Goal: Book appointment/travel/reservation

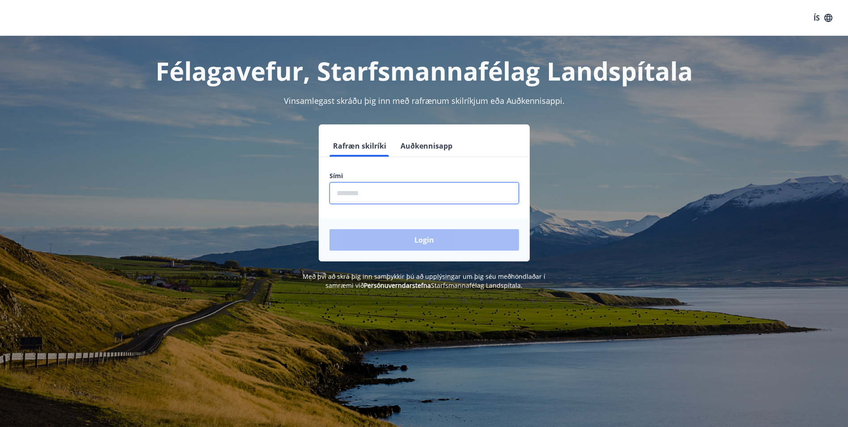
click at [375, 195] on input "phone" at bounding box center [425, 193] width 190 height 22
type input "********"
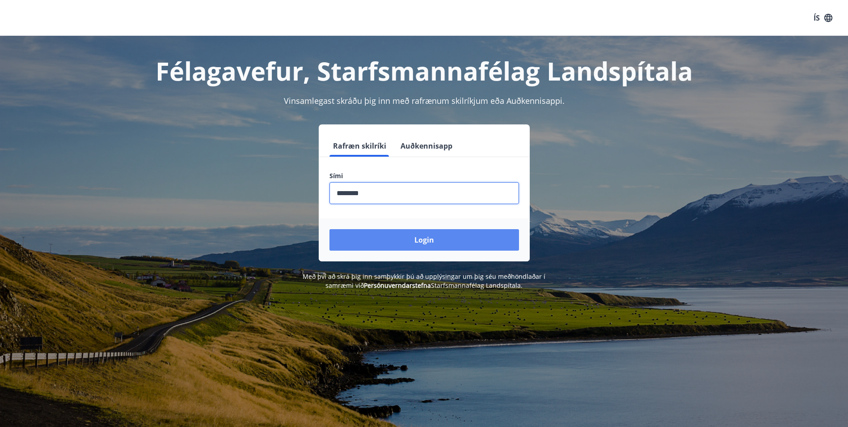
click at [396, 242] on button "Login" at bounding box center [425, 239] width 190 height 21
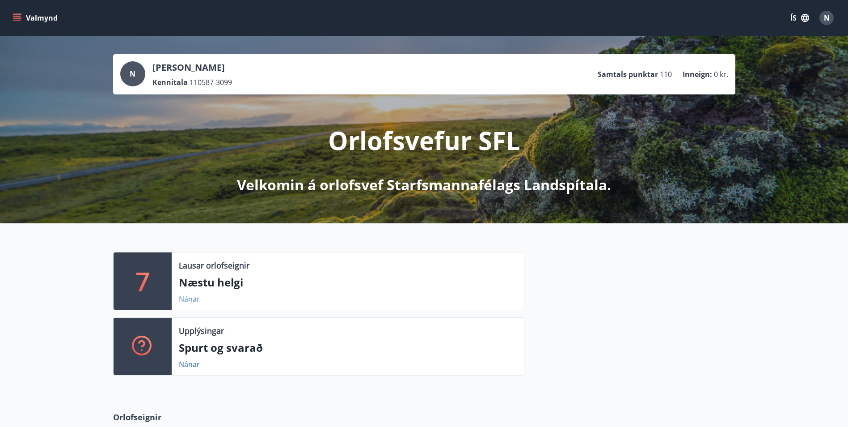
click at [187, 299] on link "Nánar" at bounding box center [189, 299] width 21 height 10
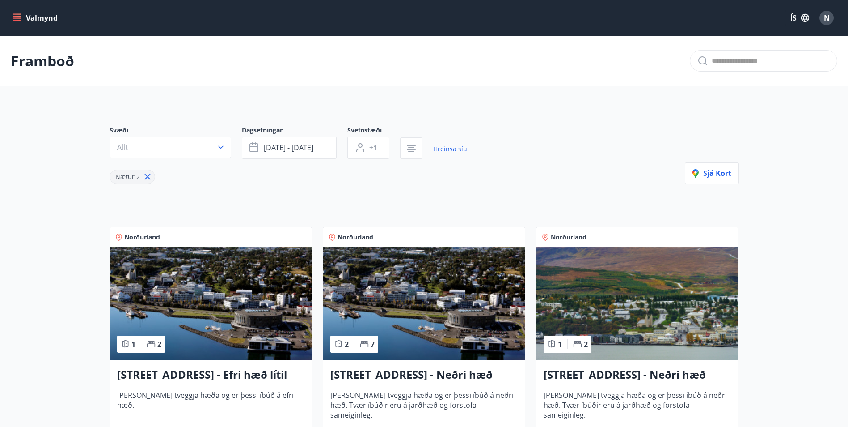
click at [18, 14] on icon "menu" at bounding box center [18, 14] width 10 height 1
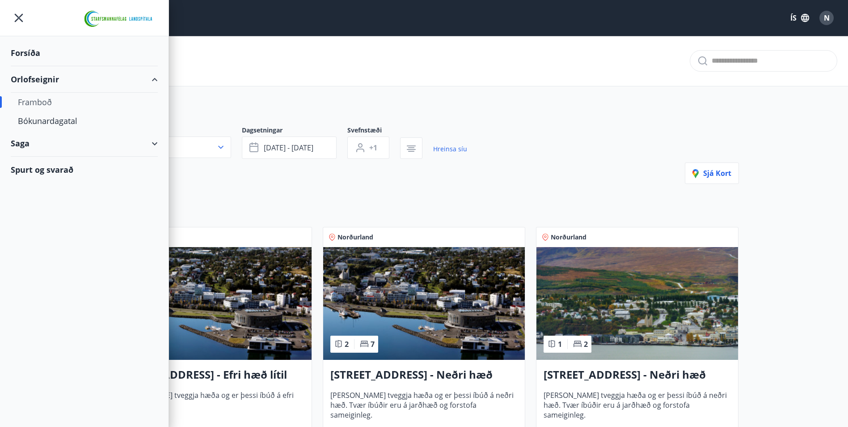
click at [32, 101] on div "Framboð" at bounding box center [84, 102] width 133 height 19
type input "*"
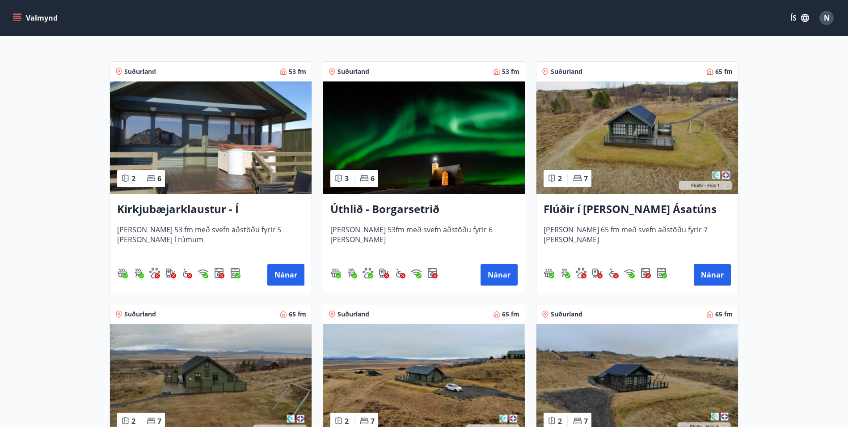
scroll to position [134, 0]
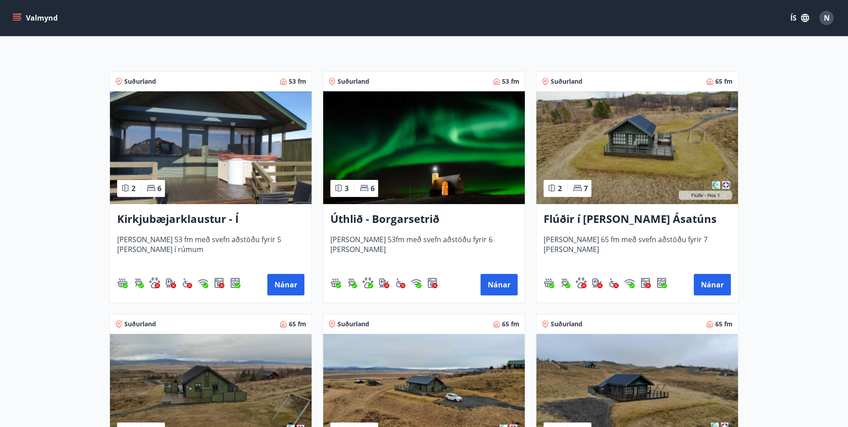
click at [666, 127] on img at bounding box center [638, 147] width 202 height 113
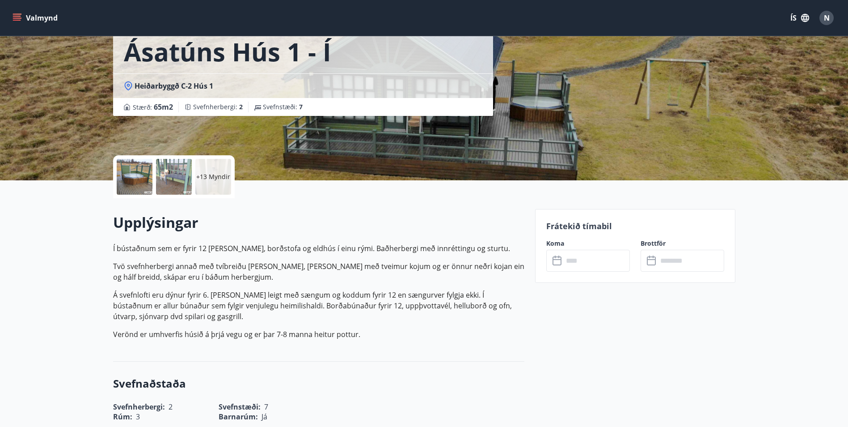
scroll to position [224, 0]
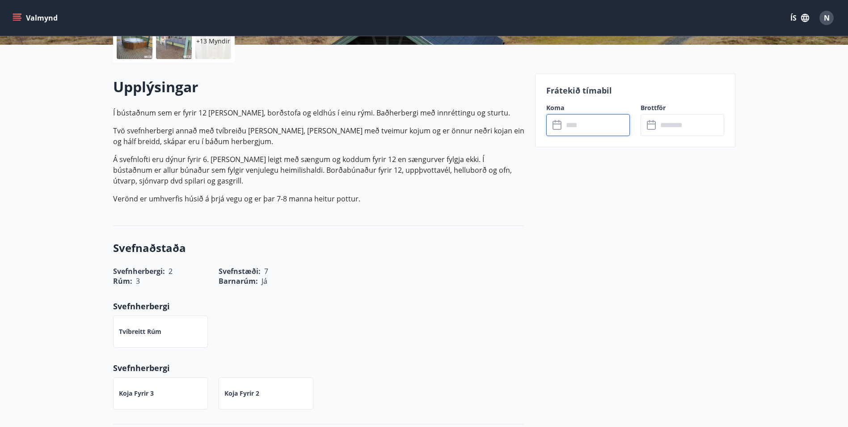
click at [583, 128] on input "text" at bounding box center [597, 125] width 67 height 22
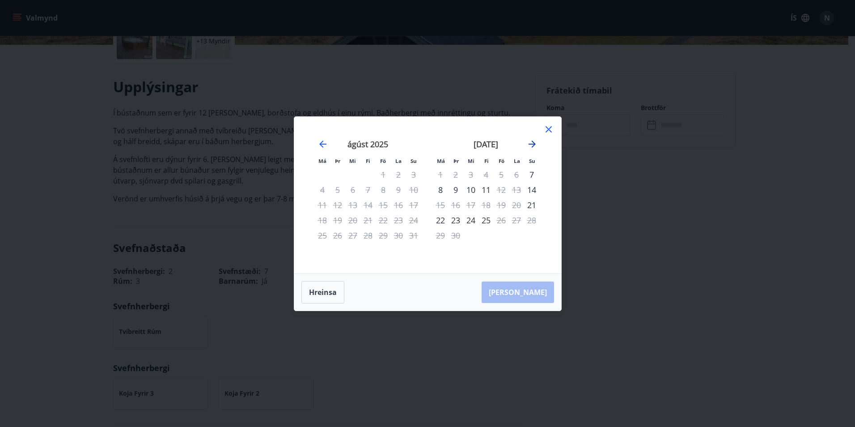
click at [533, 142] on icon "Move forward to switch to the next month." at bounding box center [532, 144] width 11 height 11
click at [537, 141] on icon "Move forward to switch to the next month." at bounding box center [532, 144] width 11 height 11
click at [531, 144] on icon "Move forward to switch to the next month." at bounding box center [532, 143] width 7 height 7
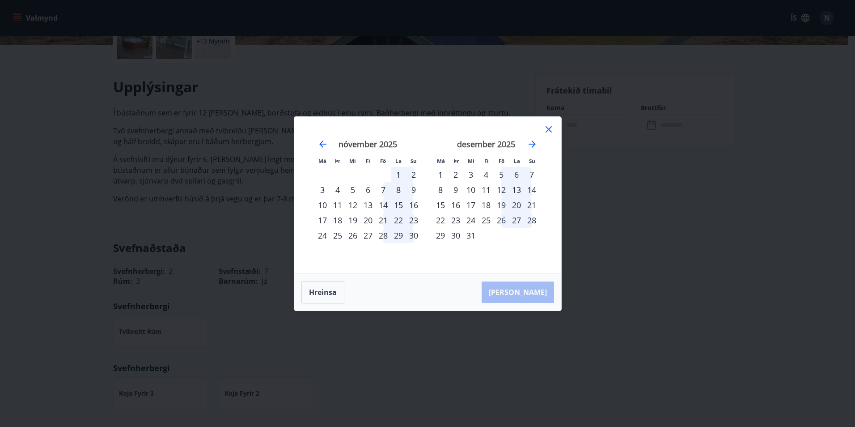
click at [548, 128] on icon at bounding box center [548, 129] width 11 height 11
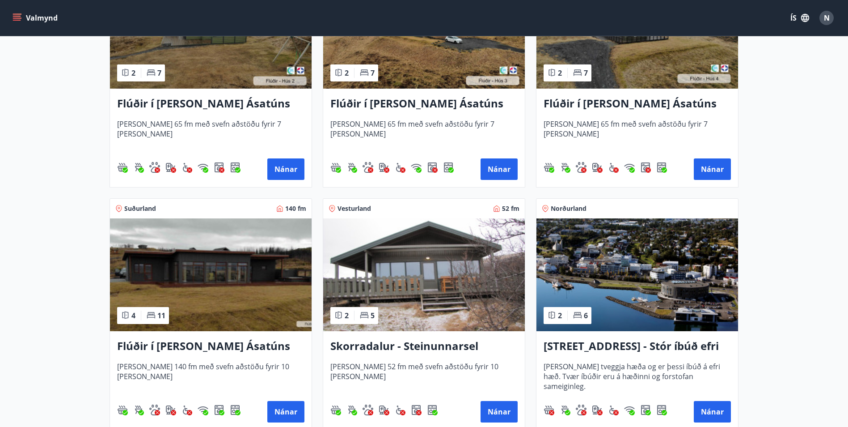
click at [231, 284] on img at bounding box center [211, 274] width 202 height 113
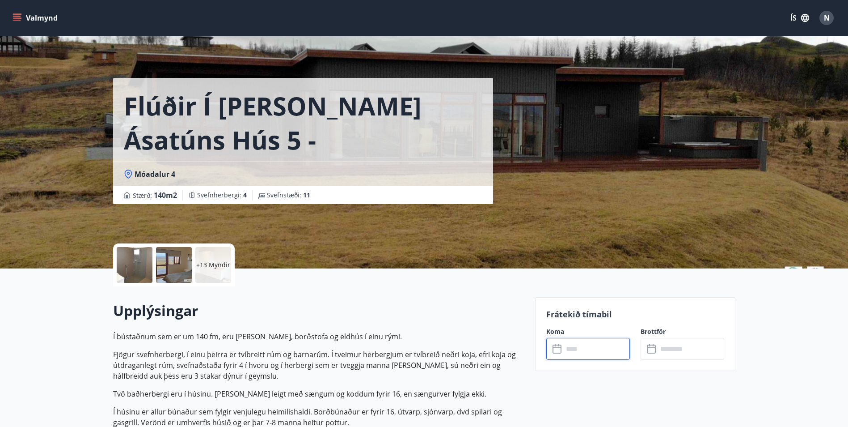
click at [598, 348] on input "text" at bounding box center [597, 349] width 67 height 22
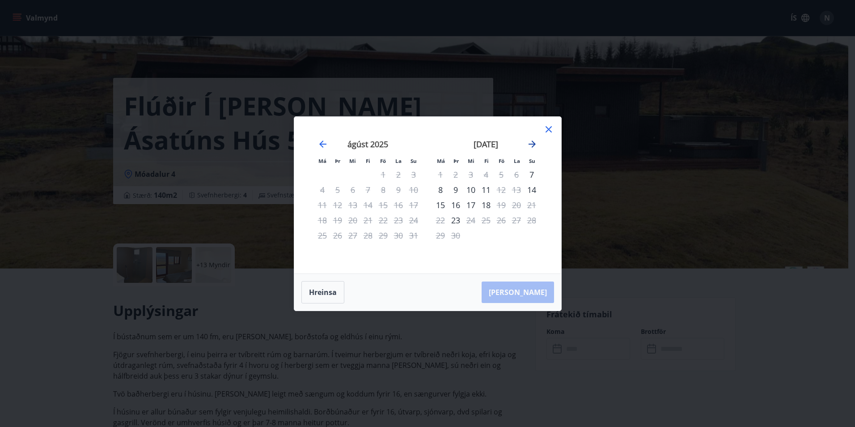
click at [533, 140] on icon "Move forward to switch to the next month." at bounding box center [532, 144] width 11 height 11
click at [534, 139] on icon "Move forward to switch to the next month." at bounding box center [532, 144] width 11 height 11
click at [536, 144] on icon "Move forward to switch to the next month." at bounding box center [532, 144] width 11 height 11
click at [536, 142] on icon "Move forward to switch to the next month." at bounding box center [532, 144] width 11 height 11
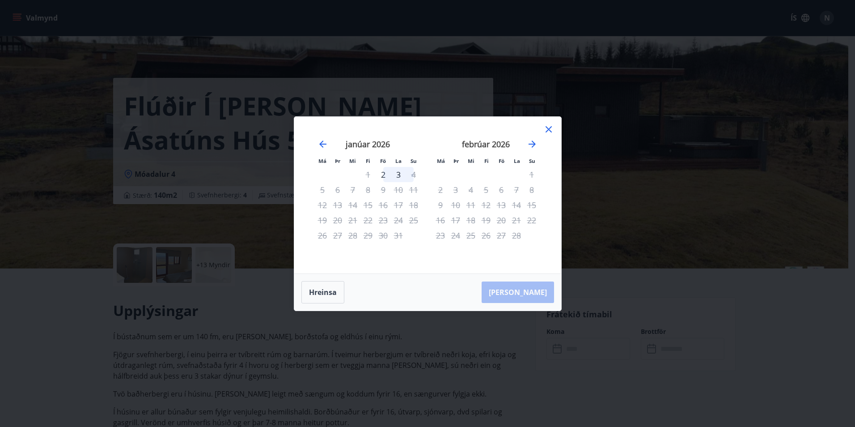
click at [329, 140] on div "janúar 2026" at bounding box center [368, 146] width 106 height 39
click at [322, 143] on icon "Move backward to switch to the previous month." at bounding box center [323, 144] width 11 height 11
click at [548, 127] on icon at bounding box center [548, 129] width 11 height 11
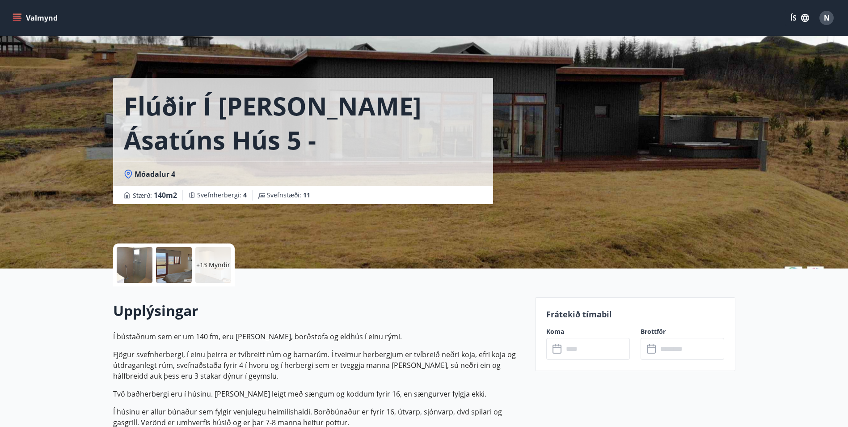
drag, startPoint x: 592, startPoint y: 361, endPoint x: 596, endPoint y: 348, distance: 13.2
click at [592, 360] on div "Frátekið tímabil Koma ​ ​ Brottför ​ ​" at bounding box center [635, 334] width 200 height 74
click at [606, 352] on input "text" at bounding box center [597, 349] width 67 height 22
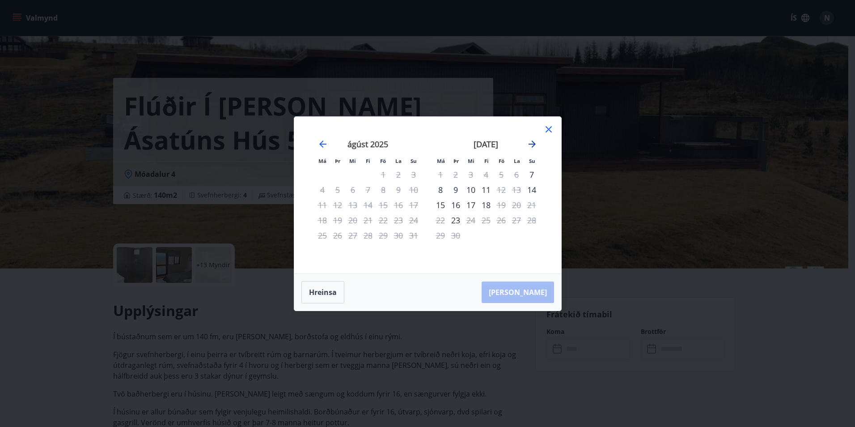
click at [531, 144] on icon "Move forward to switch to the next month." at bounding box center [532, 143] width 7 height 7
click at [553, 126] on icon at bounding box center [548, 129] width 11 height 11
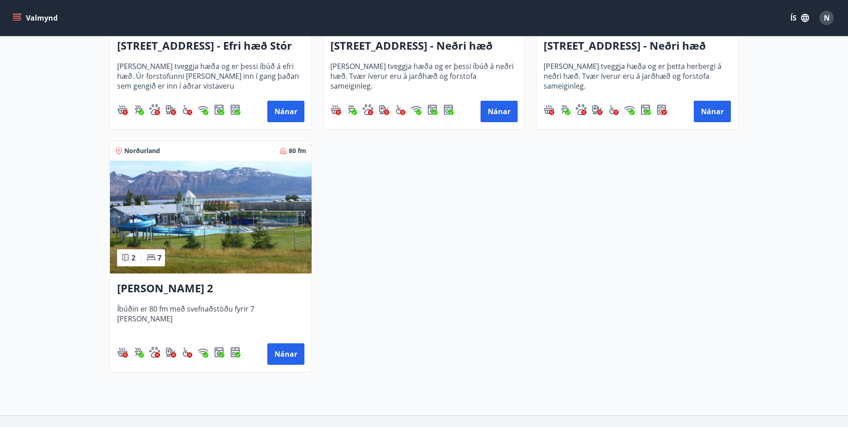
scroll to position [1340, 0]
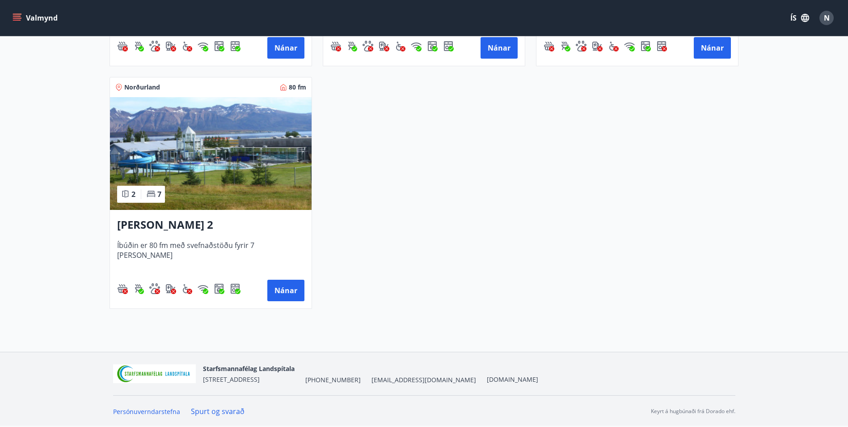
click at [236, 146] on img at bounding box center [211, 153] width 202 height 113
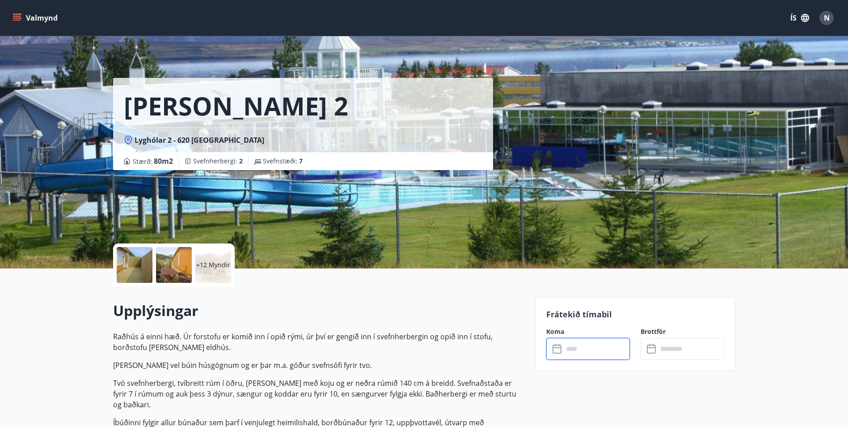
click at [619, 357] on input "text" at bounding box center [597, 349] width 67 height 22
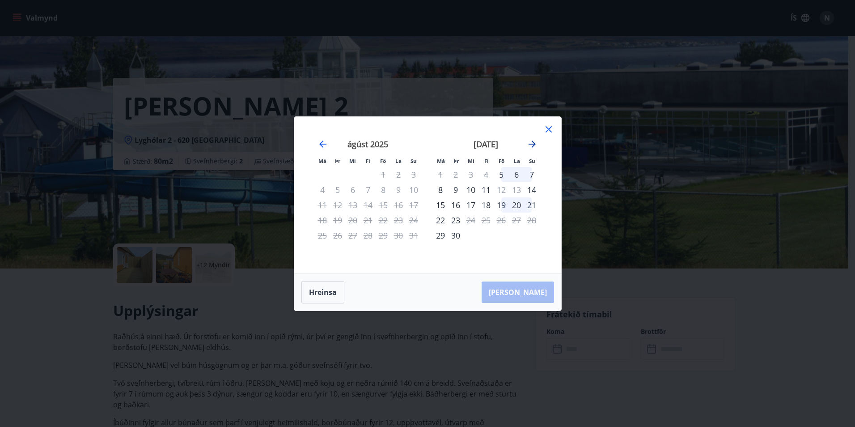
click at [532, 142] on icon "Move forward to switch to the next month." at bounding box center [532, 144] width 11 height 11
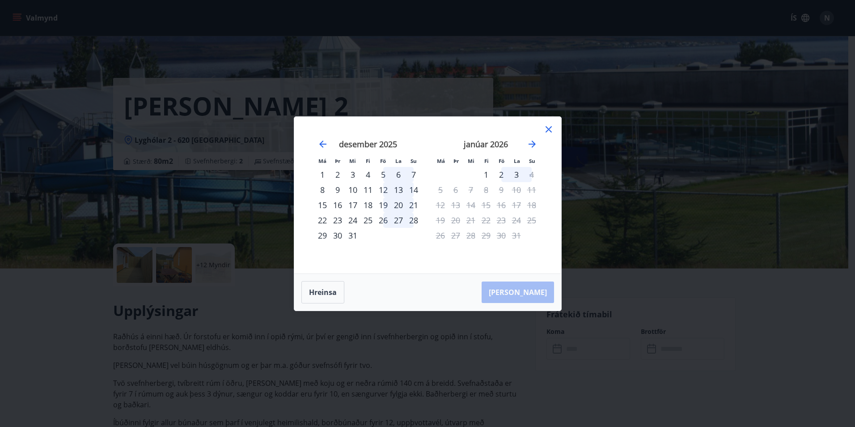
click at [547, 130] on icon at bounding box center [548, 129] width 11 height 11
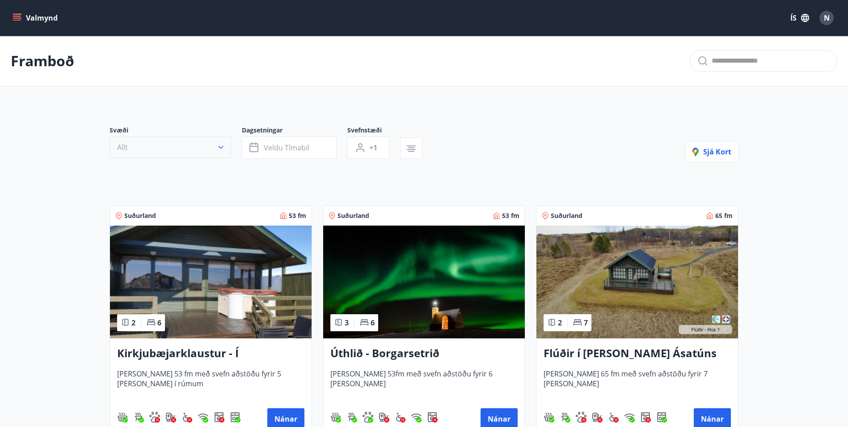
click at [197, 143] on button "Allt" at bounding box center [171, 146] width 122 height 21
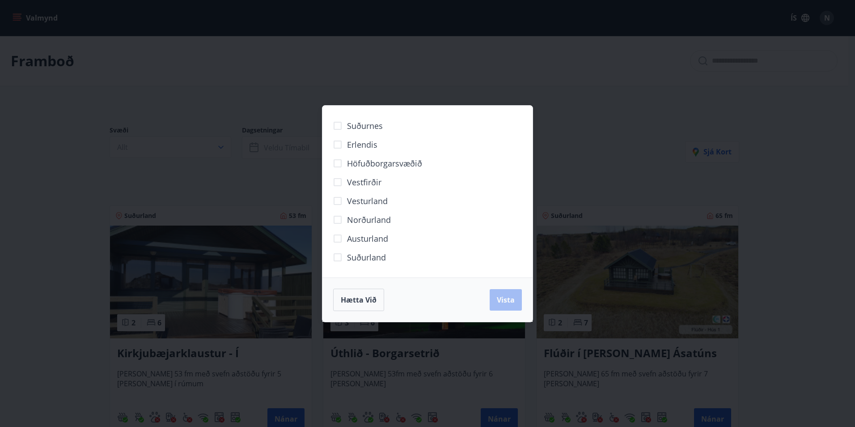
click at [199, 144] on div "Suðurnes Erlendis Höfuðborgarsvæðið Vestfirðir Vesturland Norðurland Austurland…" at bounding box center [427, 213] width 855 height 427
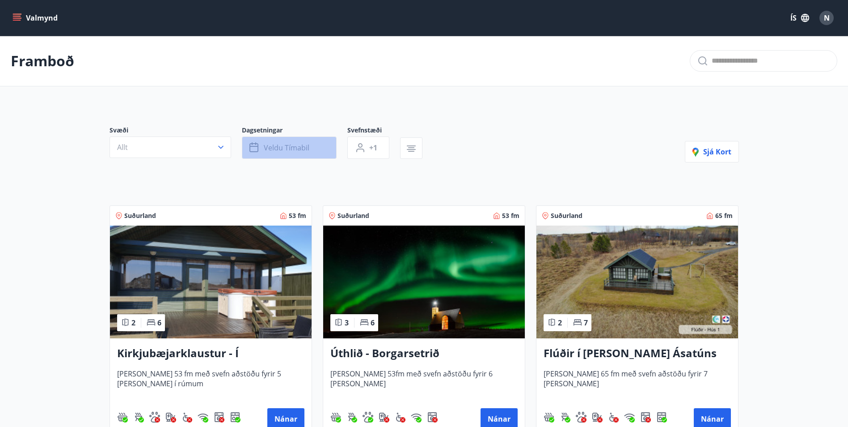
click at [300, 149] on span "Veldu tímabil" at bounding box center [287, 148] width 46 height 10
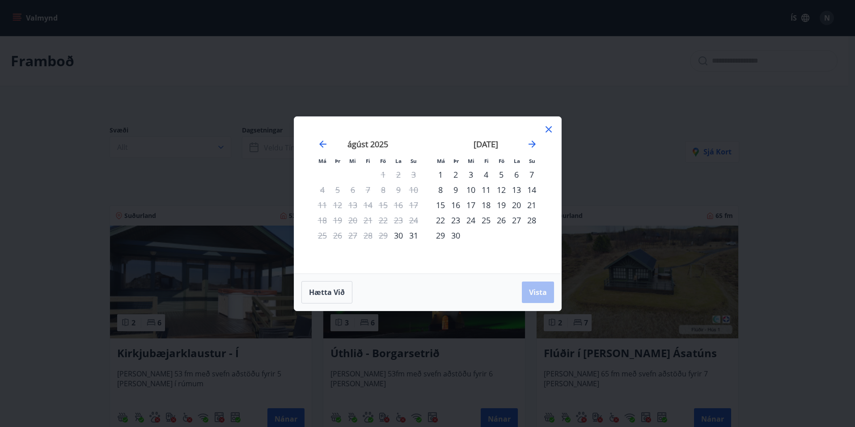
click at [544, 128] on icon at bounding box center [548, 129] width 11 height 11
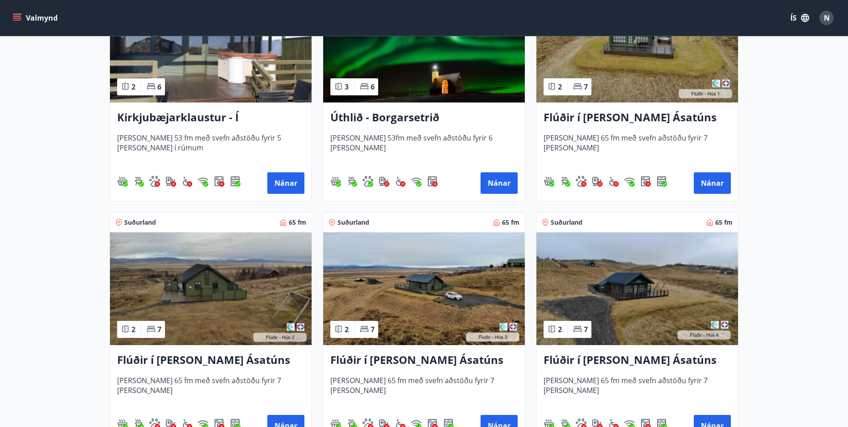
scroll to position [224, 0]
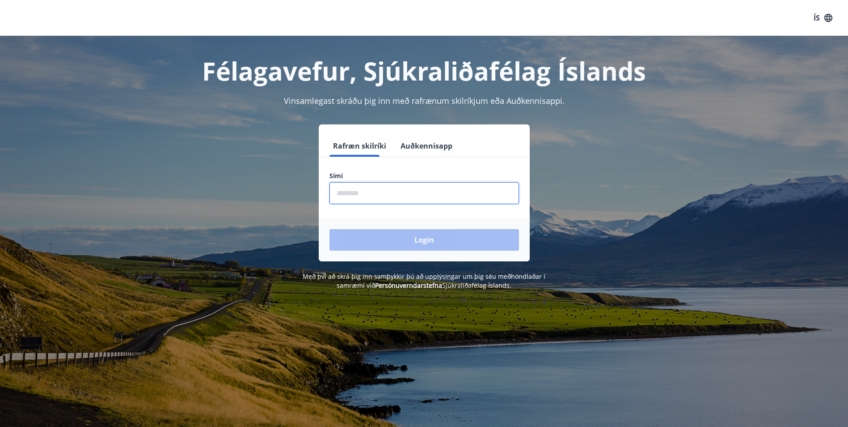
click at [394, 191] on input "phone" at bounding box center [425, 193] width 190 height 22
type input "********"
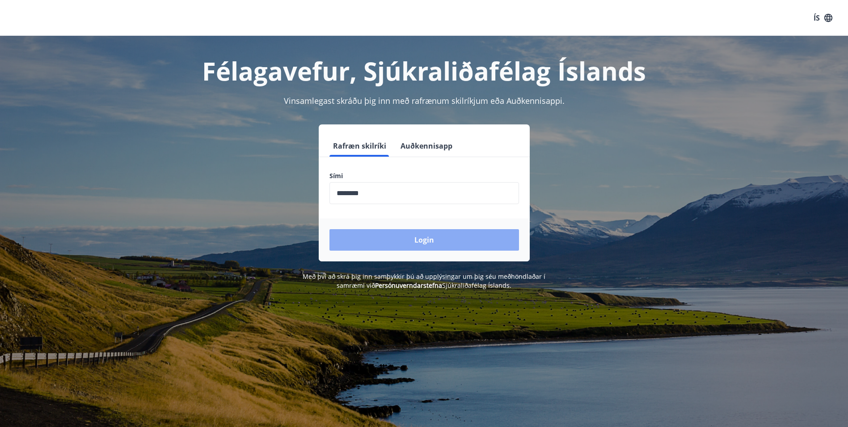
click at [391, 238] on button "Login" at bounding box center [425, 239] width 190 height 21
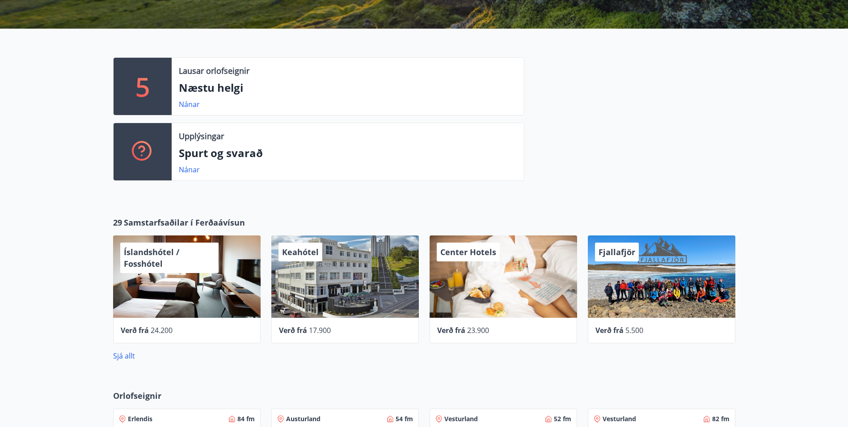
scroll to position [144, 0]
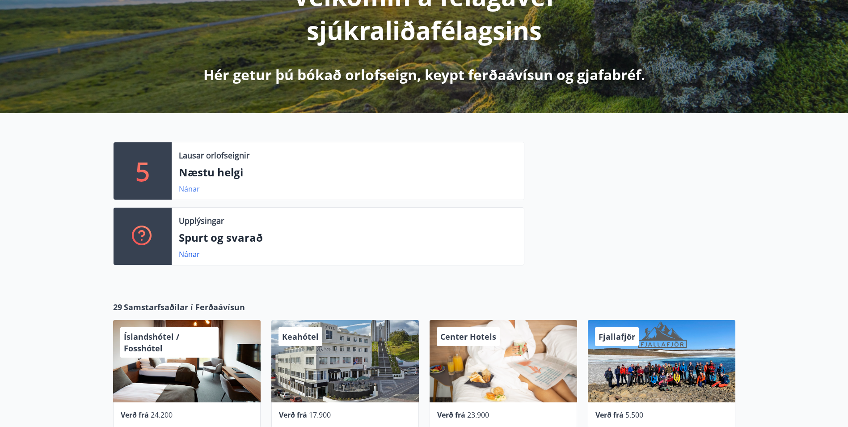
click at [183, 186] on link "Nánar" at bounding box center [189, 189] width 21 height 10
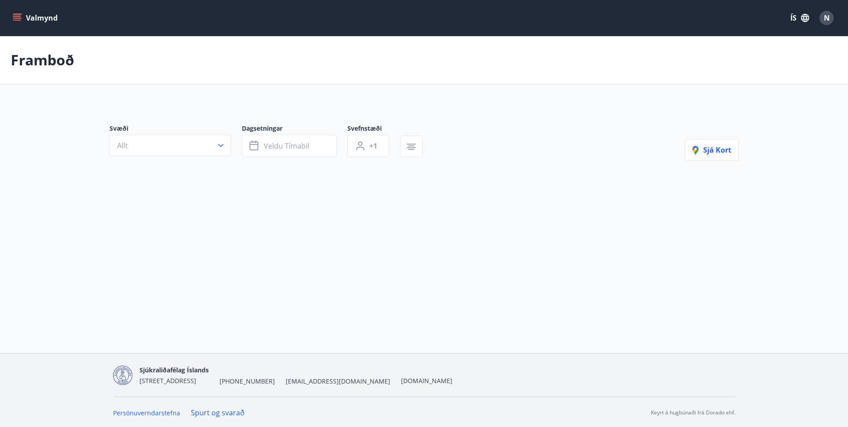
type input "*"
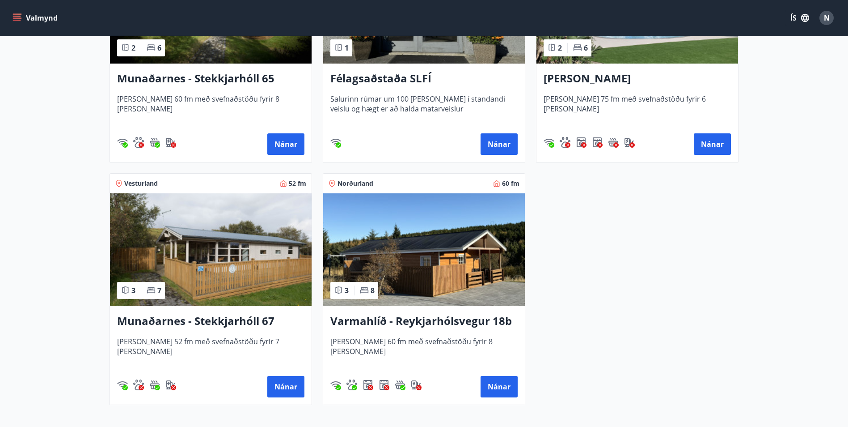
scroll to position [313, 0]
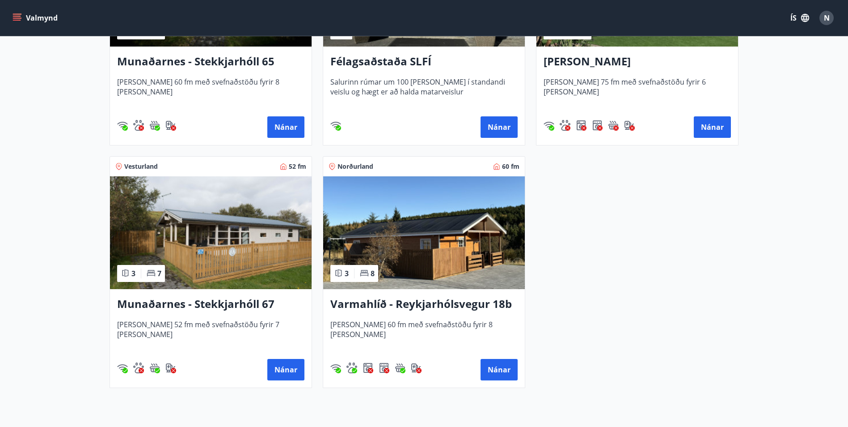
click at [453, 237] on img at bounding box center [424, 232] width 202 height 113
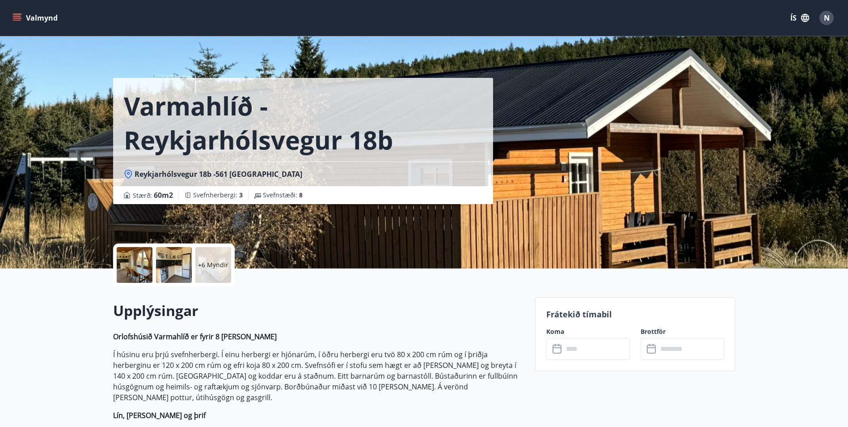
click at [223, 260] on p "+6 Myndir" at bounding box center [213, 264] width 30 height 9
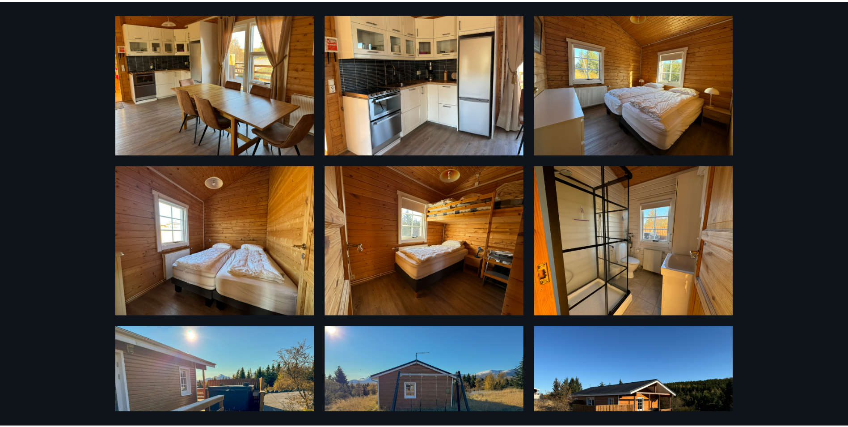
scroll to position [274, 0]
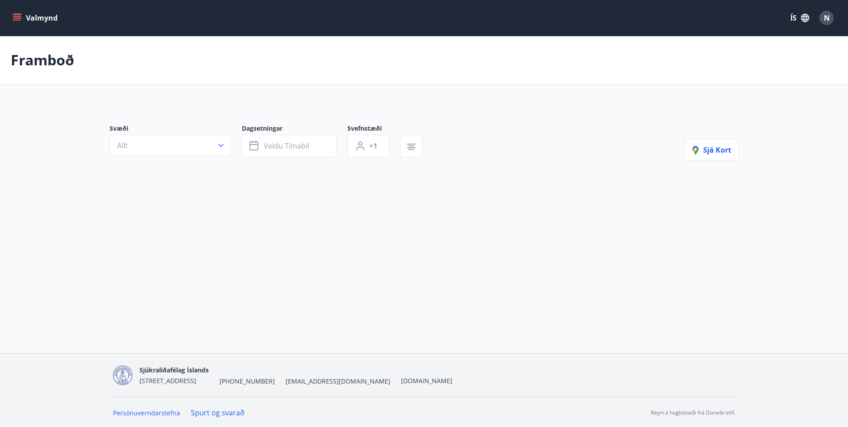
type input "*"
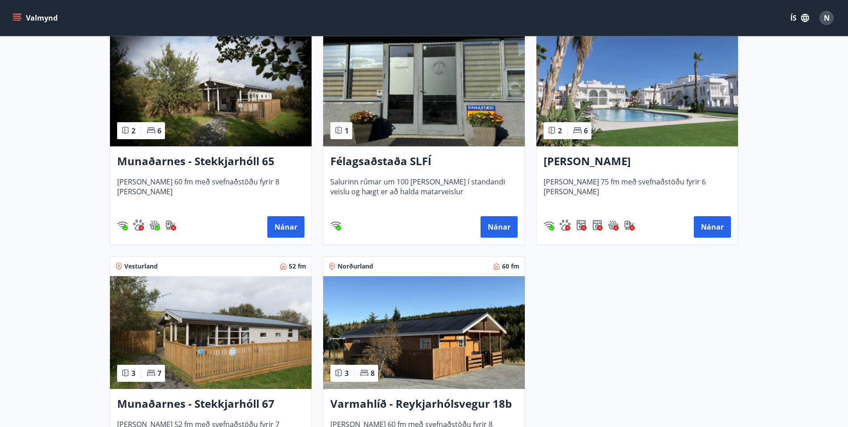
scroll to position [303, 0]
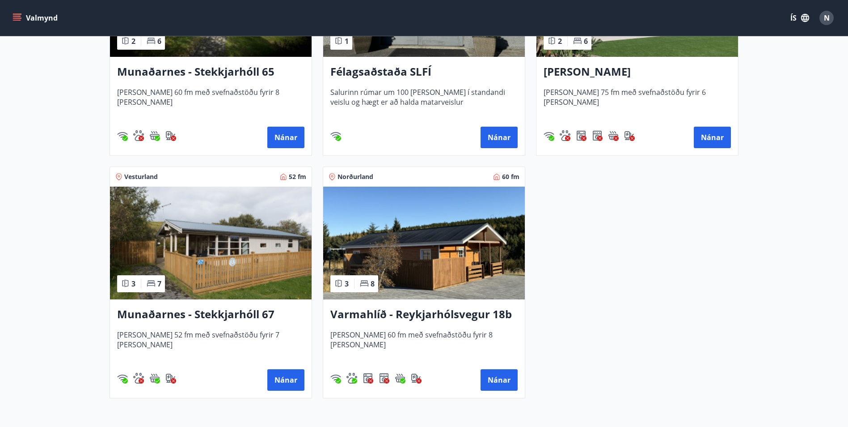
click at [458, 285] on img at bounding box center [424, 242] width 202 height 113
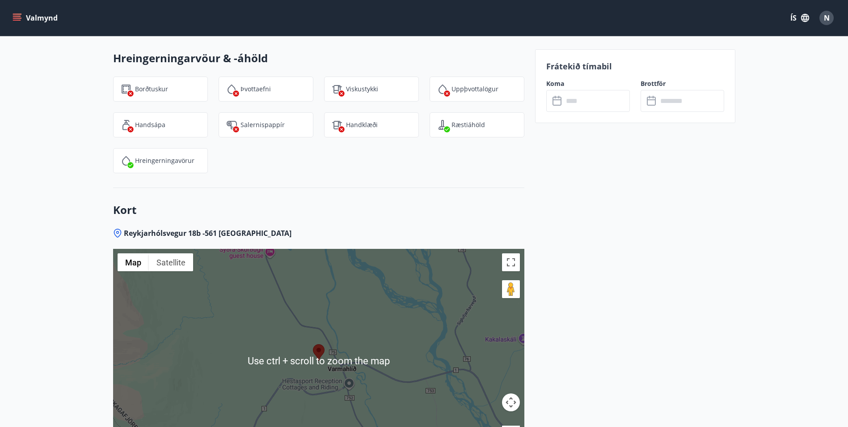
scroll to position [1342, 0]
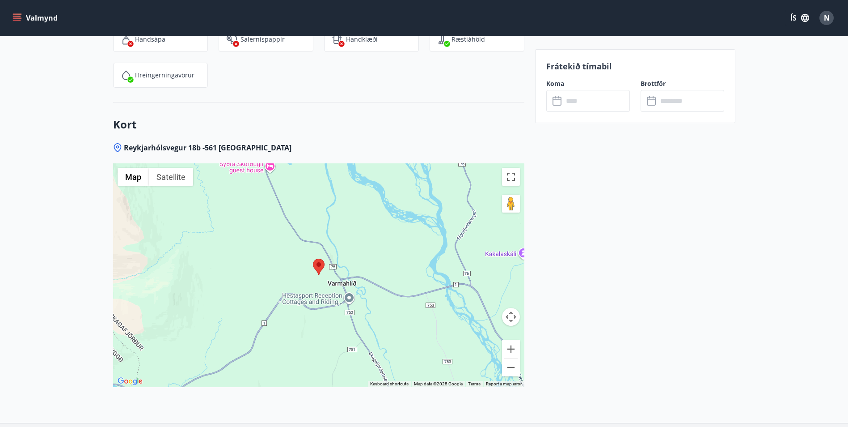
click at [306, 292] on div at bounding box center [318, 275] width 411 height 224
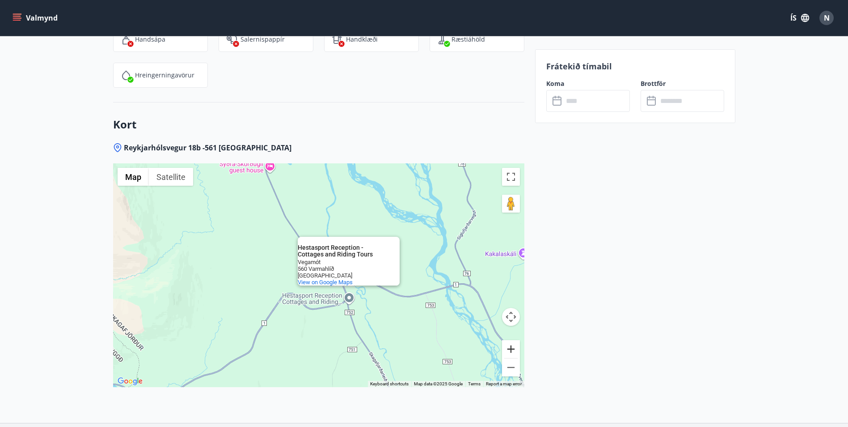
click at [508, 340] on button "Zoom in" at bounding box center [511, 349] width 18 height 18
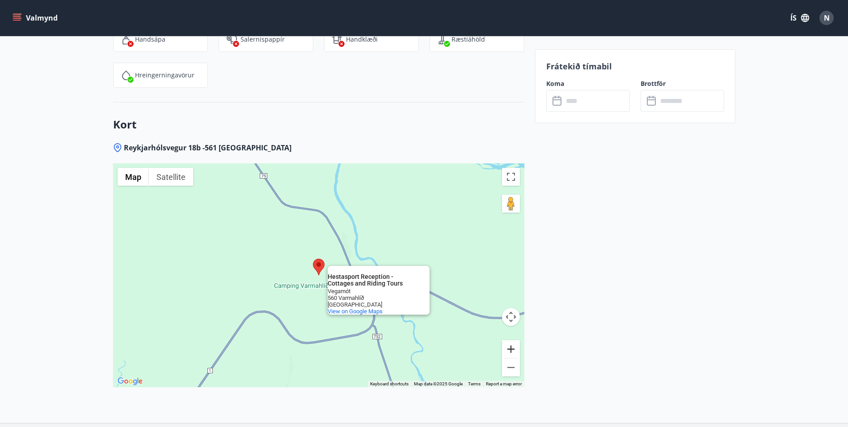
click at [509, 340] on button "Zoom in" at bounding box center [511, 349] width 18 height 18
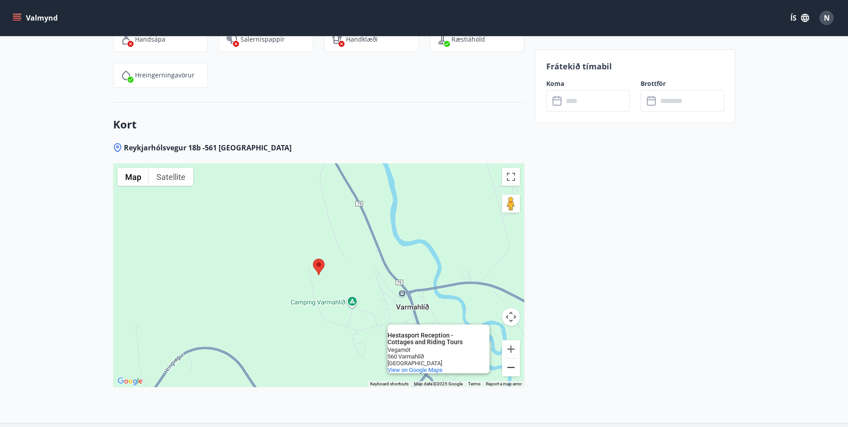
click at [510, 359] on button "Zoom out" at bounding box center [511, 367] width 18 height 18
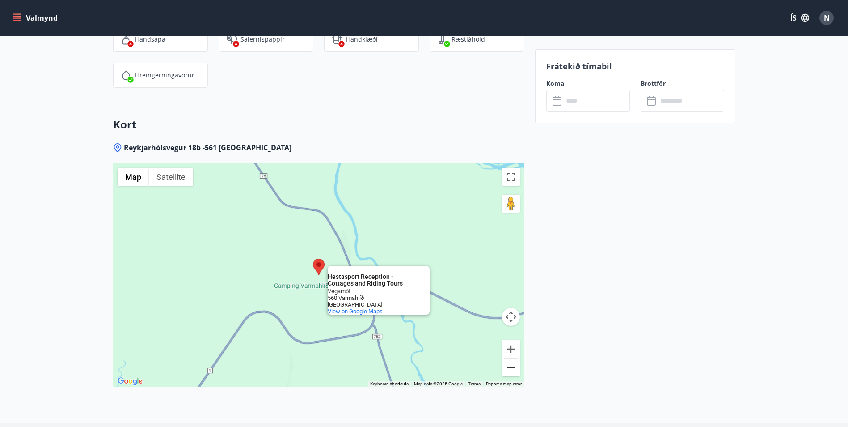
click at [510, 359] on button "Zoom out" at bounding box center [511, 367] width 18 height 18
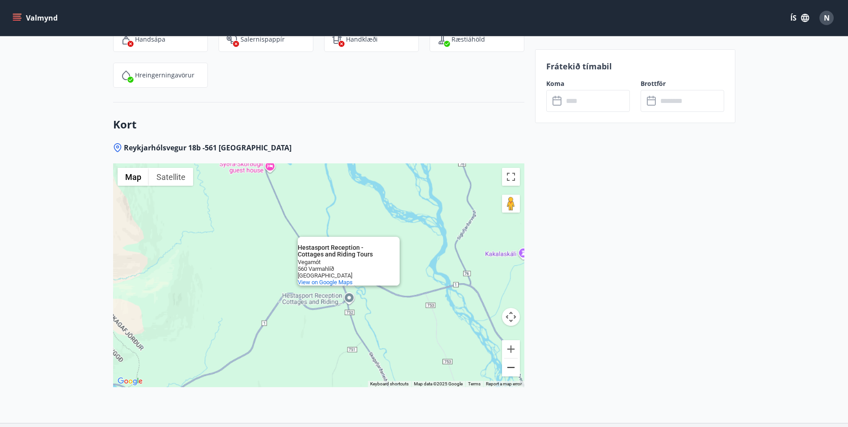
click at [510, 359] on button "Zoom out" at bounding box center [511, 367] width 18 height 18
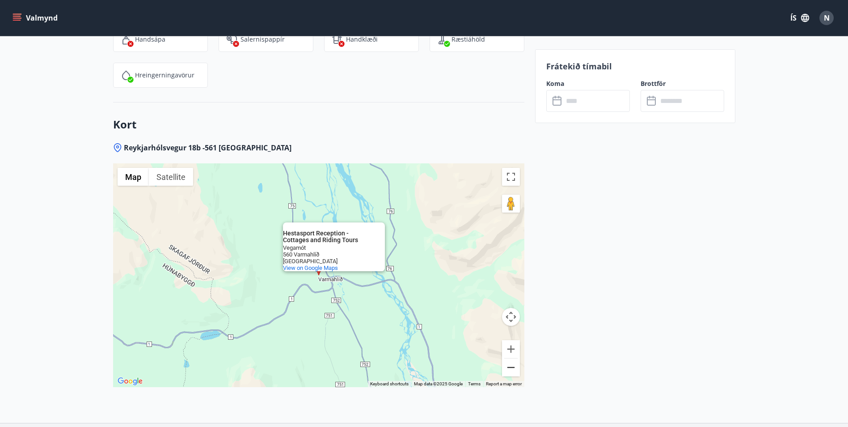
click at [510, 359] on button "Zoom out" at bounding box center [511, 367] width 18 height 18
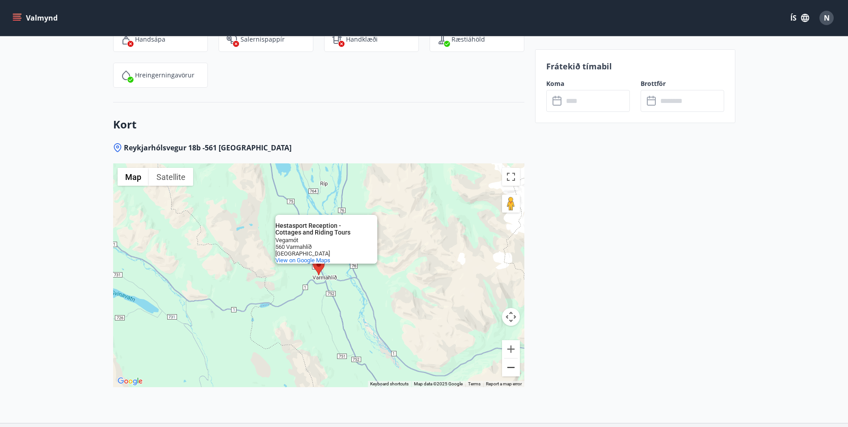
click at [510, 359] on button "Zoom out" at bounding box center [511, 367] width 18 height 18
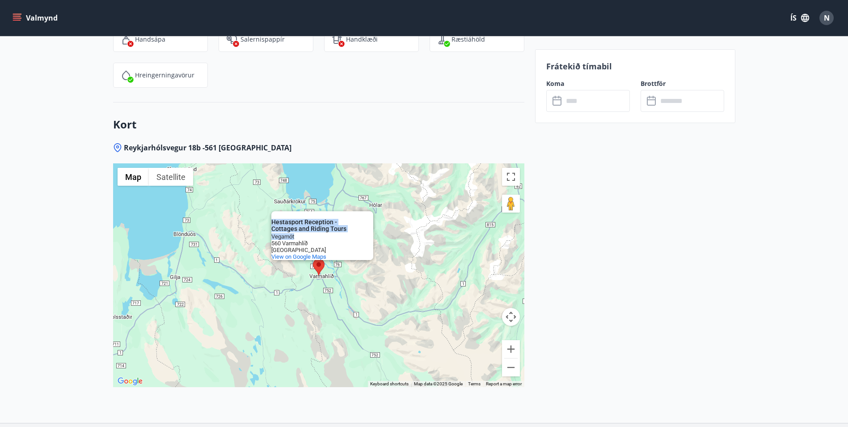
drag, startPoint x: 327, startPoint y: 226, endPoint x: 169, endPoint y: 287, distance: 169.2
click at [169, 287] on div "Hestasport Reception - Cottages and Riding Tours Hestasport Reception - Cottage…" at bounding box center [318, 275] width 411 height 224
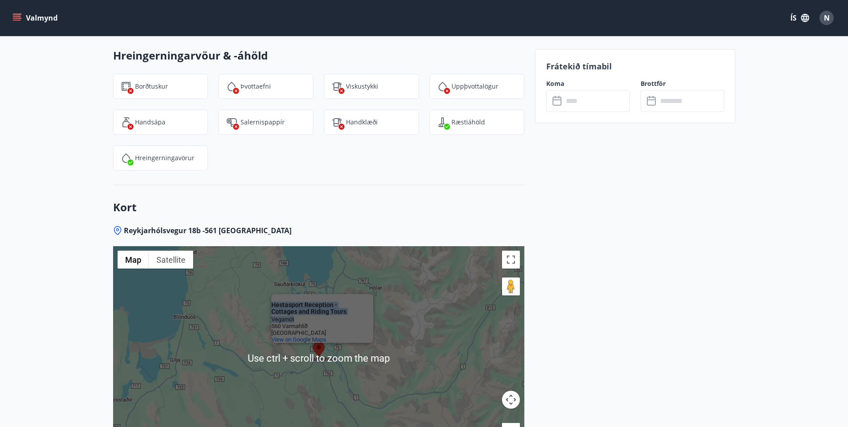
scroll to position [1252, 0]
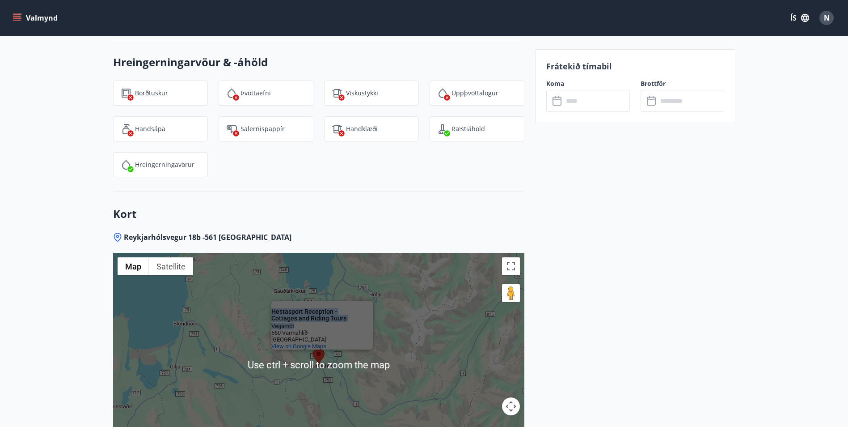
click at [420, 350] on div "Hestasport Reception - Cottages and Riding Tours Hestasport Reception - Cottage…" at bounding box center [318, 365] width 411 height 224
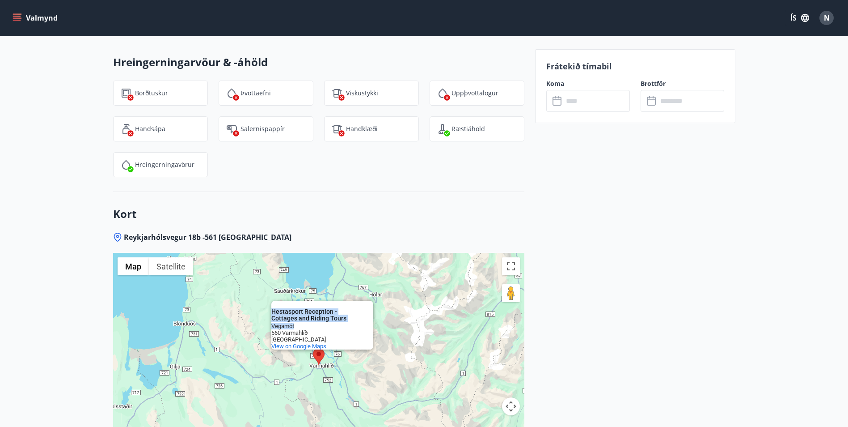
click at [508, 398] on button "Map camera controls" at bounding box center [511, 406] width 18 height 18
click at [508, 397] on button "Map camera controls" at bounding box center [511, 406] width 18 height 18
click at [513, 397] on button "Map camera controls" at bounding box center [511, 406] width 18 height 18
click at [491, 377] on button "Zoom in" at bounding box center [489, 384] width 18 height 18
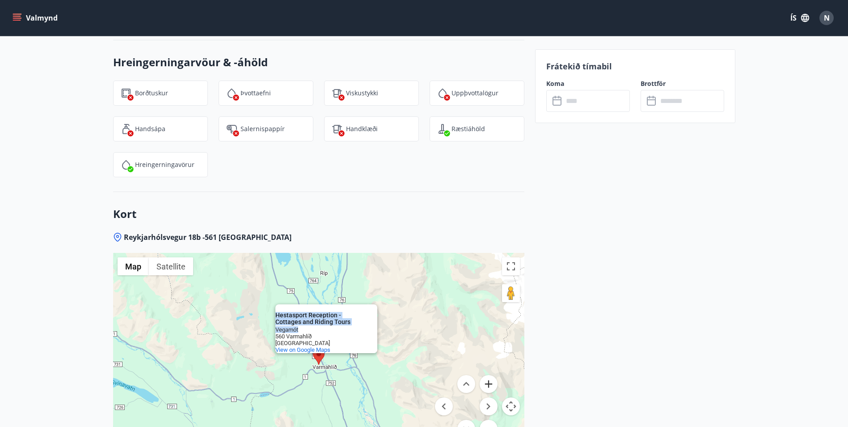
click at [491, 377] on button "Zoom in" at bounding box center [489, 384] width 18 height 18
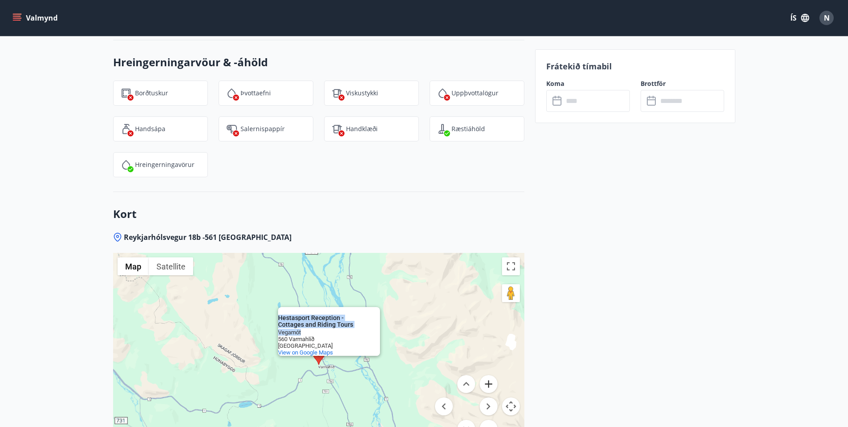
click at [491, 378] on button "Zoom in" at bounding box center [489, 384] width 18 height 18
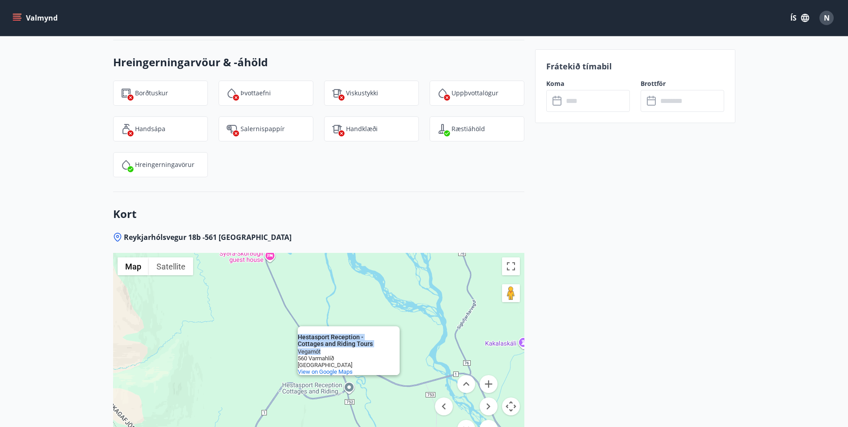
drag, startPoint x: 491, startPoint y: 378, endPoint x: 488, endPoint y: 416, distance: 38.6
click at [488, 419] on button "Zoom out" at bounding box center [489, 428] width 18 height 18
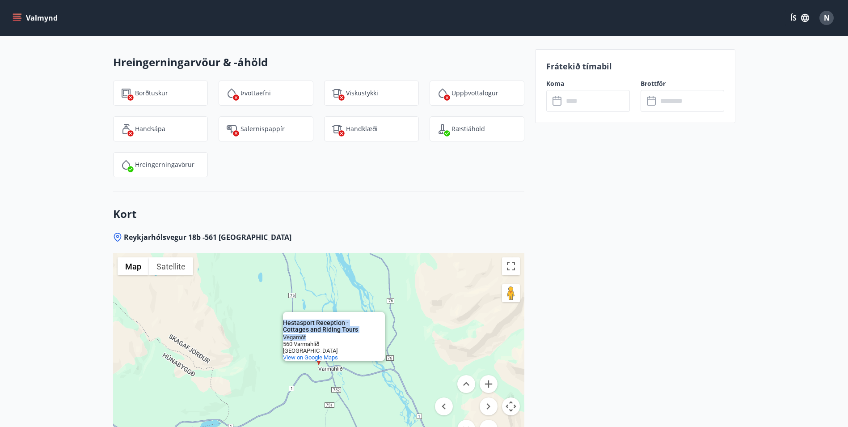
click at [488, 419] on button "Zoom out" at bounding box center [489, 428] width 18 height 18
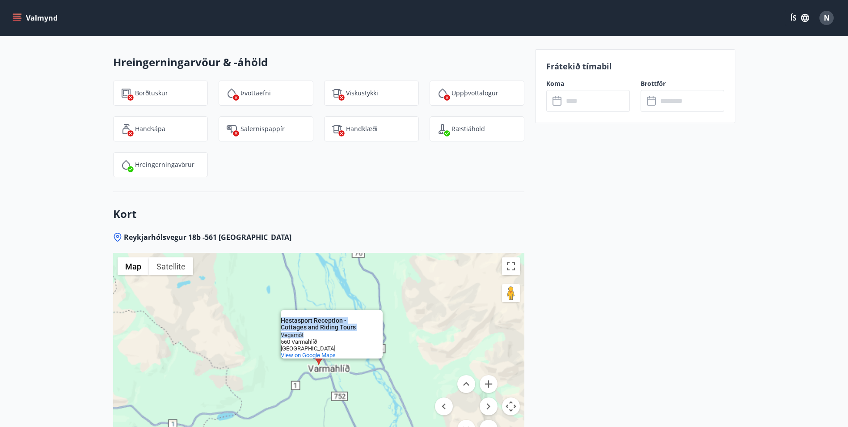
click at [488, 419] on button "Zoom out" at bounding box center [489, 428] width 18 height 18
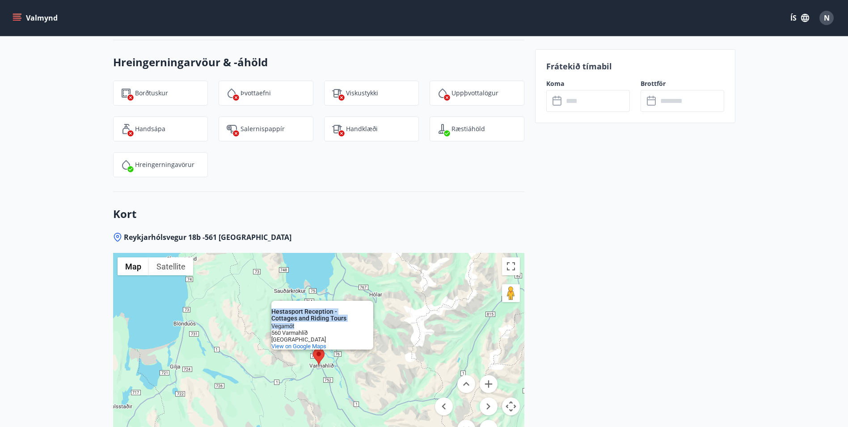
click at [488, 419] on button "Zoom out" at bounding box center [489, 428] width 18 height 18
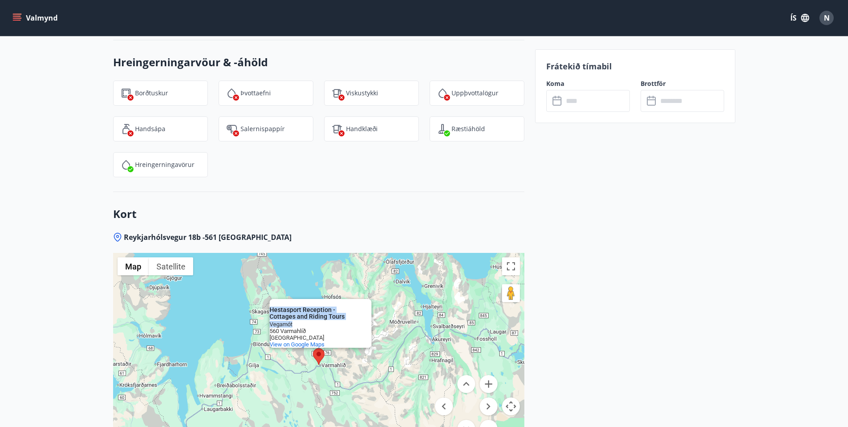
click at [488, 419] on button "Zoom out" at bounding box center [489, 428] width 18 height 18
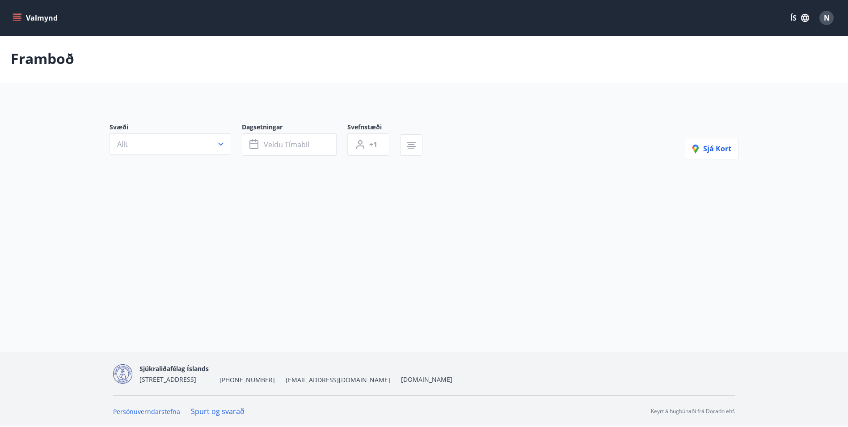
scroll to position [1, 0]
type input "*"
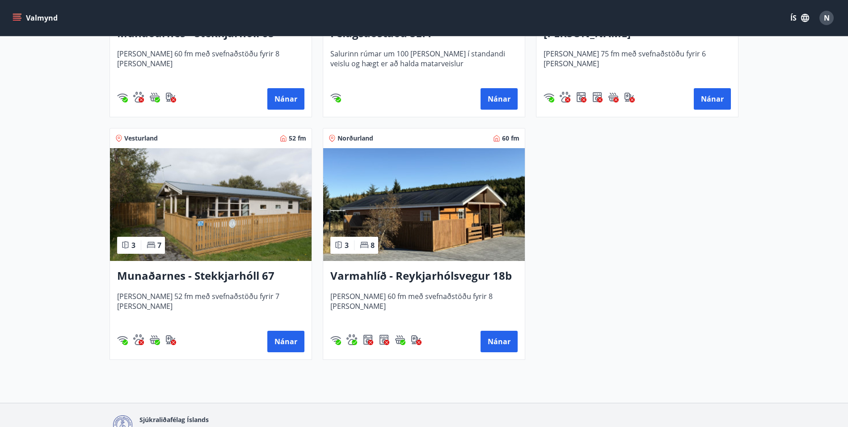
scroll to position [169, 0]
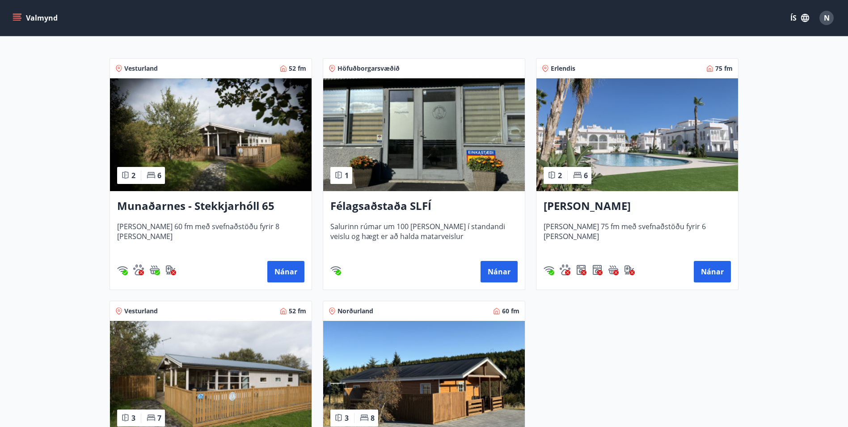
click at [231, 152] on img at bounding box center [211, 134] width 202 height 113
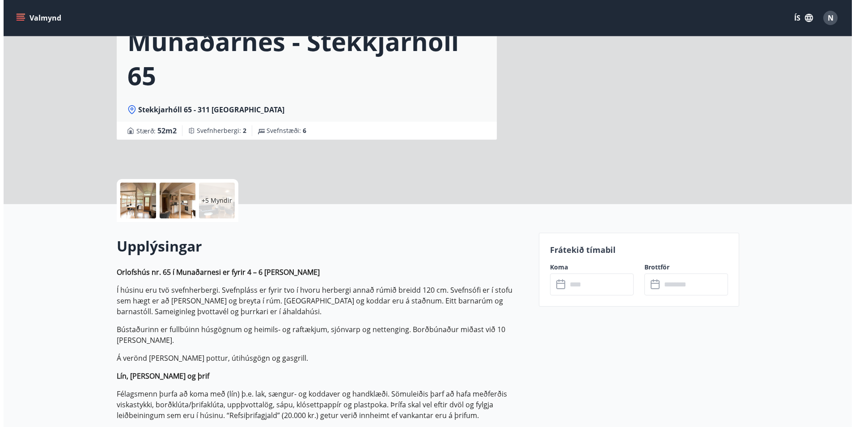
scroll to position [134, 0]
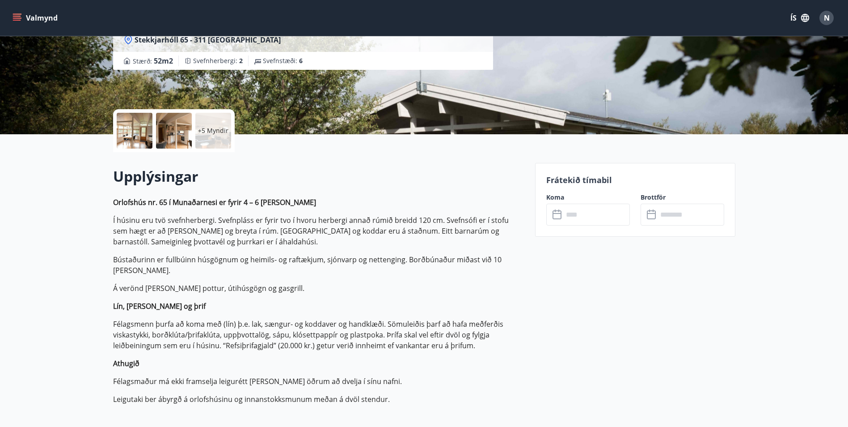
click at [210, 135] on p "+5 Myndir" at bounding box center [213, 130] width 30 height 9
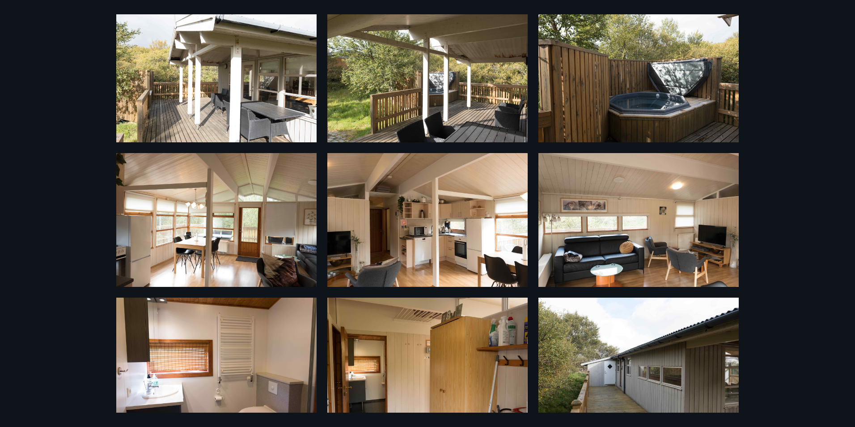
scroll to position [0, 0]
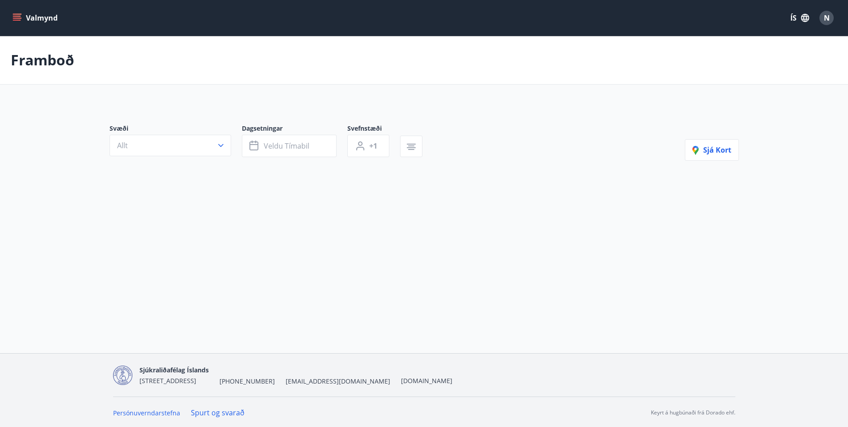
type input "*"
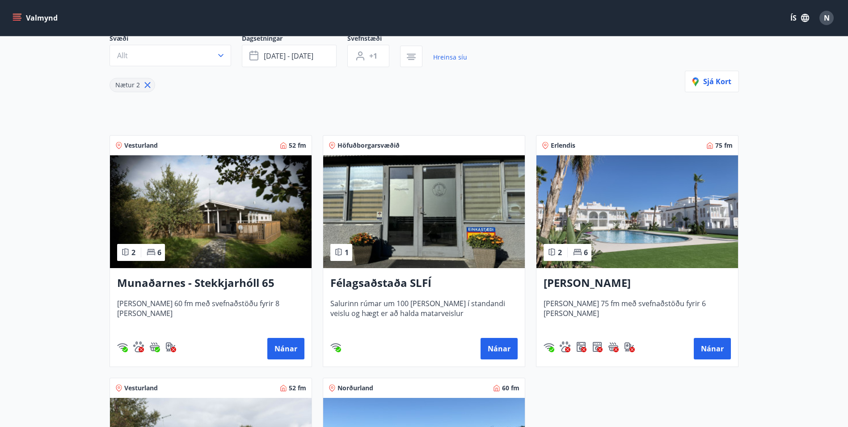
scroll to position [91, 0]
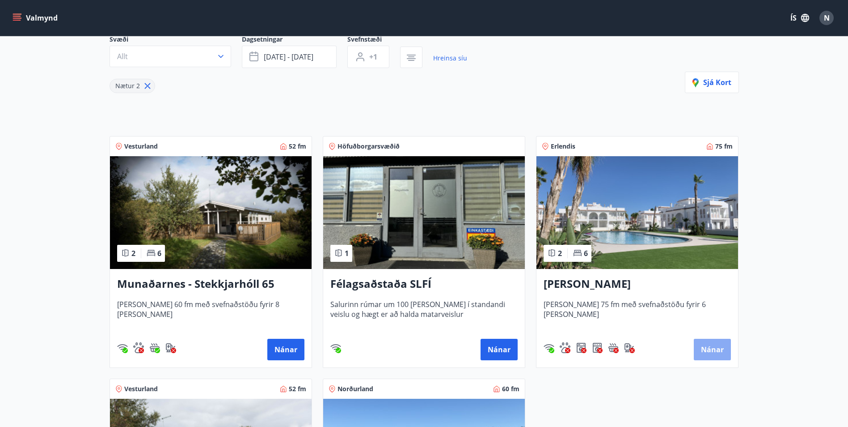
click at [708, 349] on button "Nánar" at bounding box center [712, 349] width 37 height 21
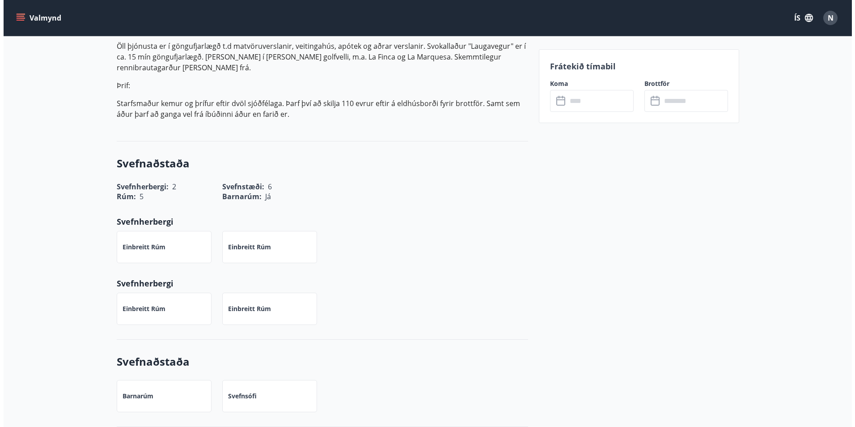
scroll to position [17, 0]
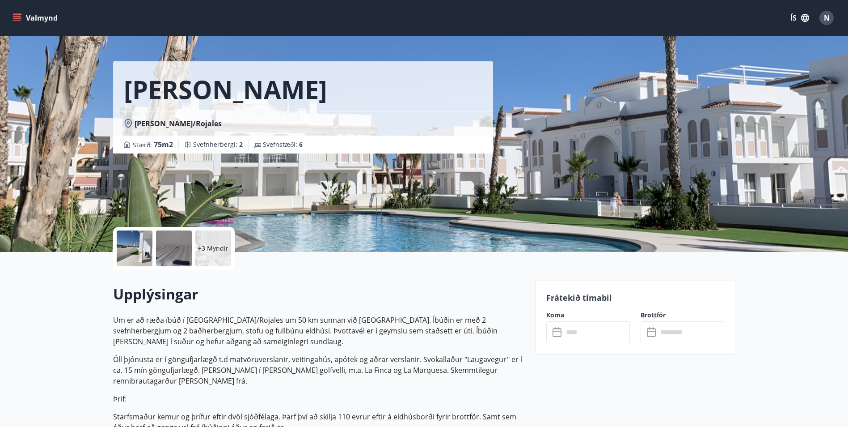
click at [224, 254] on div "+3 Myndir" at bounding box center [213, 248] width 36 height 36
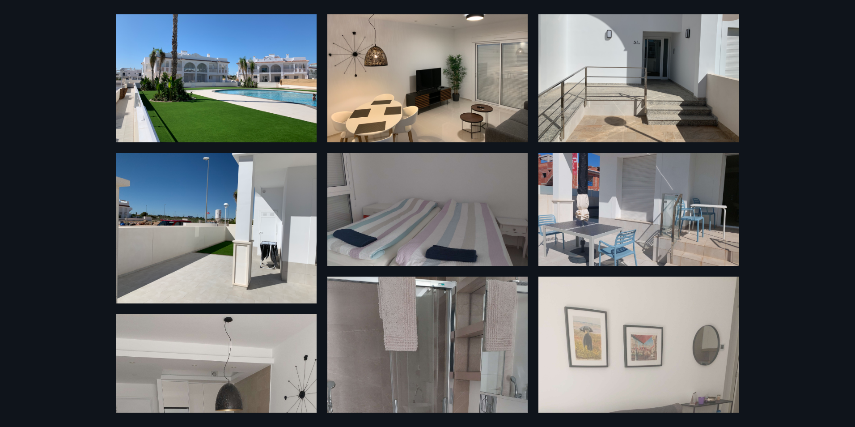
scroll to position [0, 0]
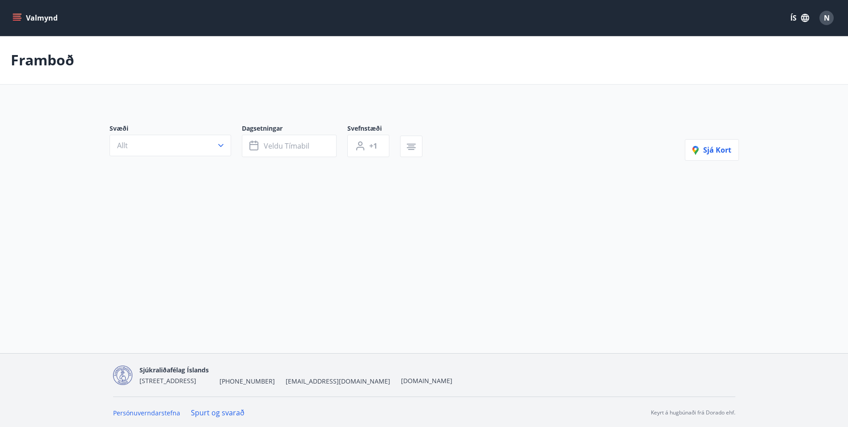
type input "*"
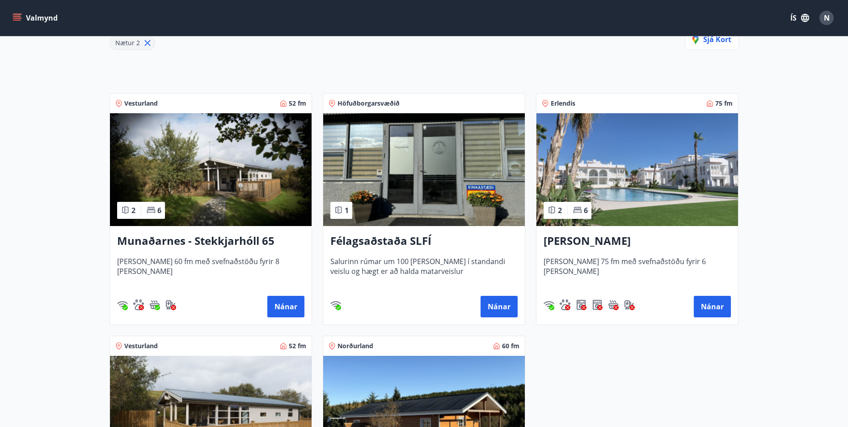
scroll to position [134, 0]
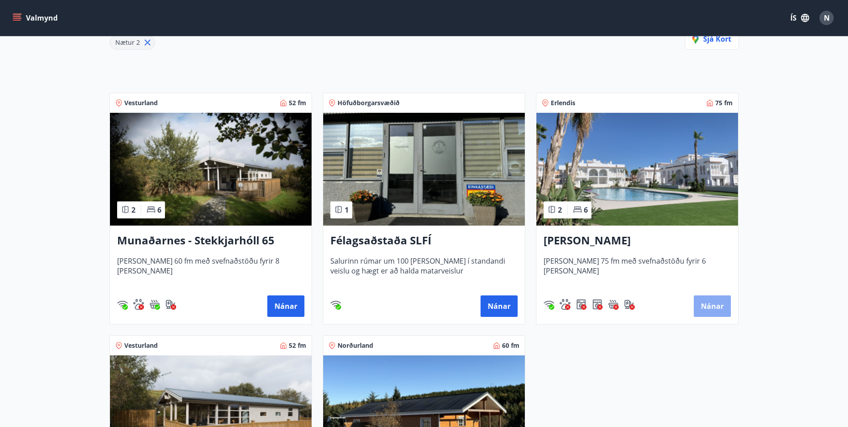
click at [703, 301] on button "Nánar" at bounding box center [712, 305] width 37 height 21
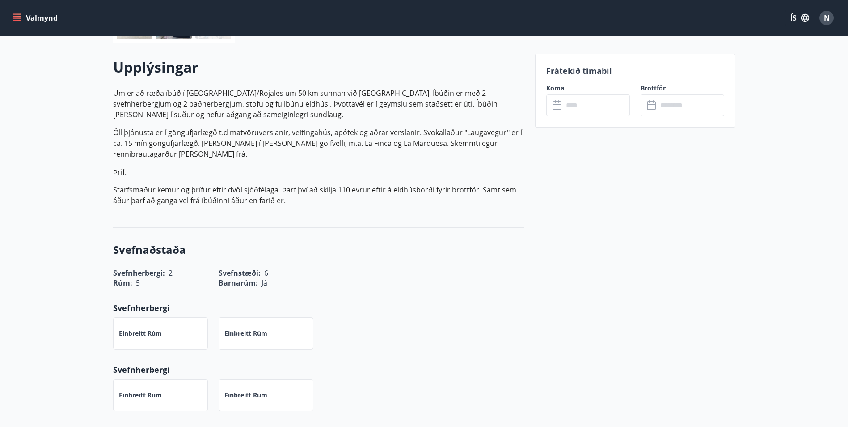
scroll to position [134, 0]
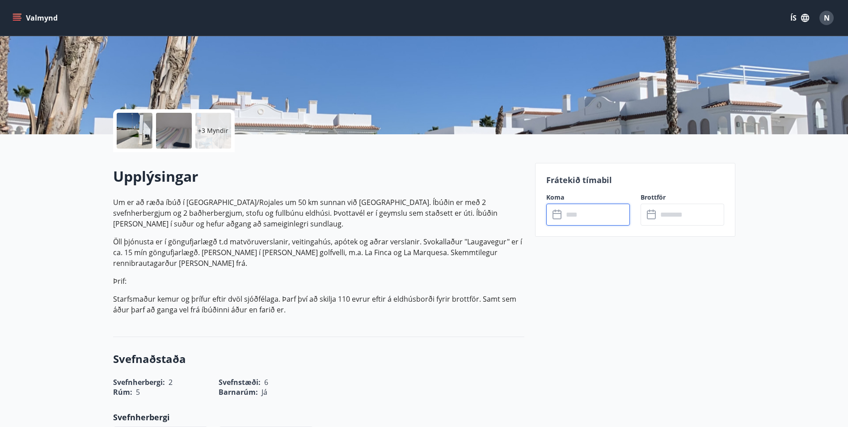
click at [585, 218] on input "text" at bounding box center [597, 214] width 67 height 22
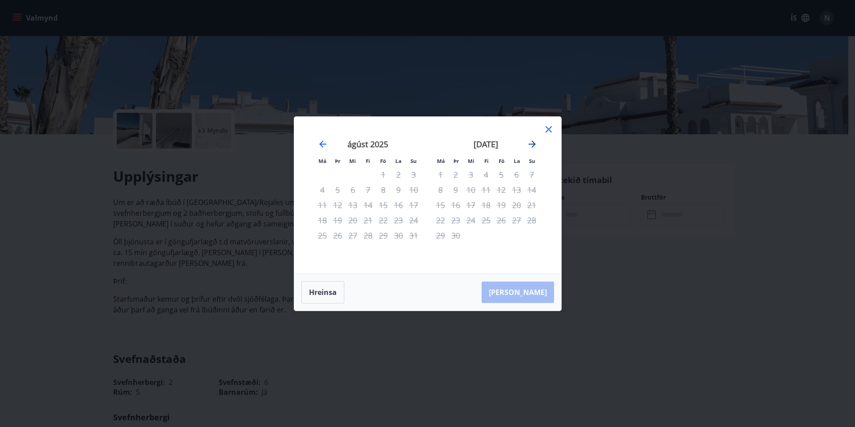
click at [529, 143] on icon "Move forward to switch to the next month." at bounding box center [532, 144] width 11 height 11
click at [530, 143] on icon "Move forward to switch to the next month." at bounding box center [532, 144] width 11 height 11
click at [543, 131] on div "Má Þr Mi Fi Fö La Su Má Þr Mi Fi Fö La Su október 2025 1 2 3 4 5 6 7 8 9 10 11 …" at bounding box center [427, 195] width 267 height 157
click at [547, 130] on icon at bounding box center [549, 129] width 6 height 6
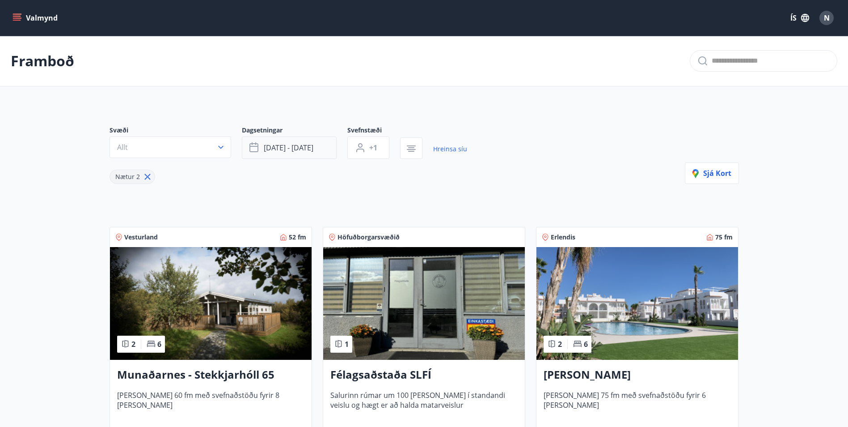
click at [301, 147] on span "sep 05 - sep 08" at bounding box center [289, 148] width 50 height 10
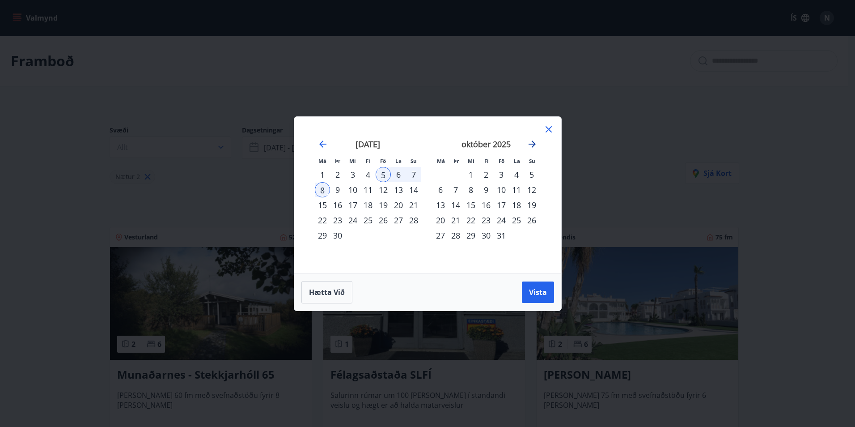
click at [533, 142] on icon "Move forward to switch to the next month." at bounding box center [532, 143] width 7 height 7
click at [549, 130] on icon at bounding box center [549, 129] width 6 height 6
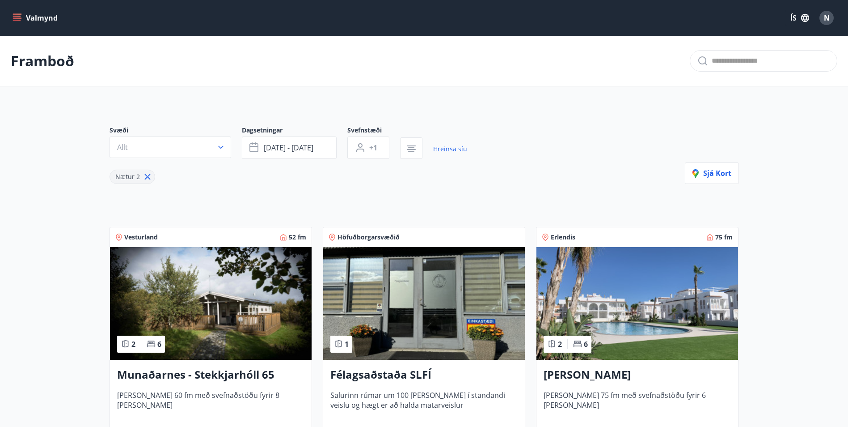
click at [144, 178] on icon at bounding box center [148, 177] width 10 height 10
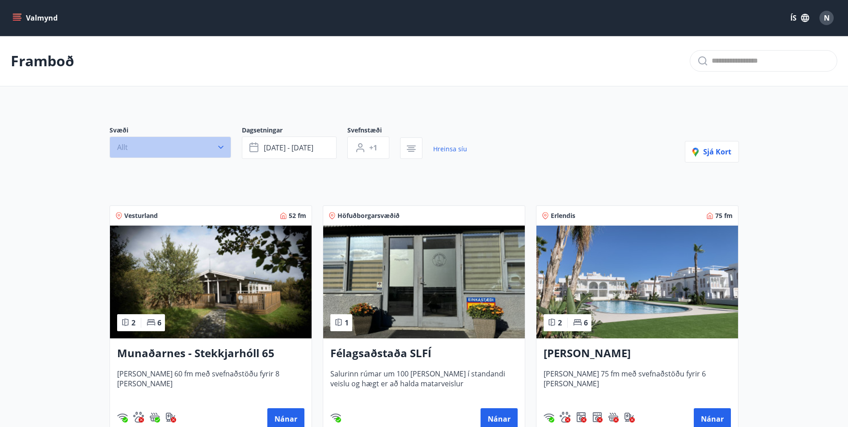
click at [213, 147] on button "Allt" at bounding box center [171, 146] width 122 height 21
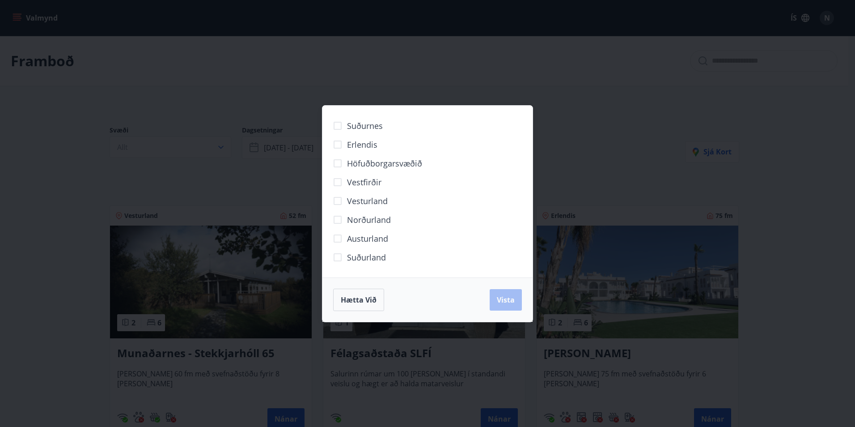
drag, startPoint x: 658, startPoint y: 141, endPoint x: 585, endPoint y: 144, distance: 73.4
click at [658, 142] on div "Suðurnes Erlendis Höfuðborgarsvæðið Vestfirðir Vesturland Norðurland Austurland…" at bounding box center [427, 213] width 855 height 427
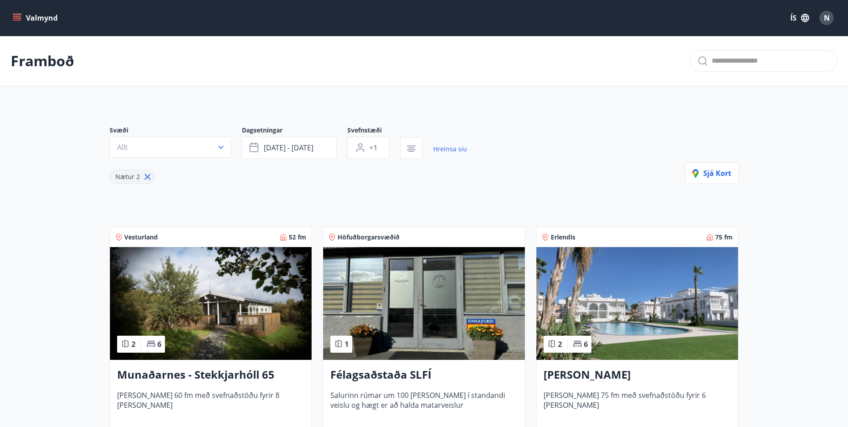
click at [19, 24] on button "Valmynd" at bounding box center [36, 18] width 51 height 16
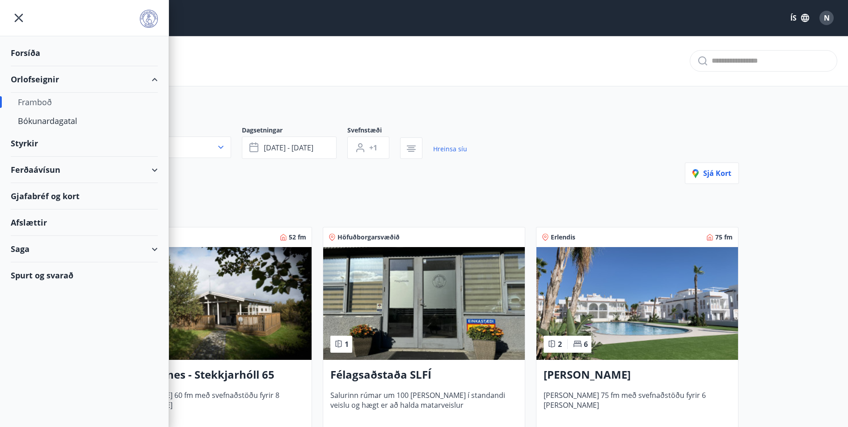
click at [39, 106] on div "Framboð" at bounding box center [84, 102] width 133 height 19
type input "*"
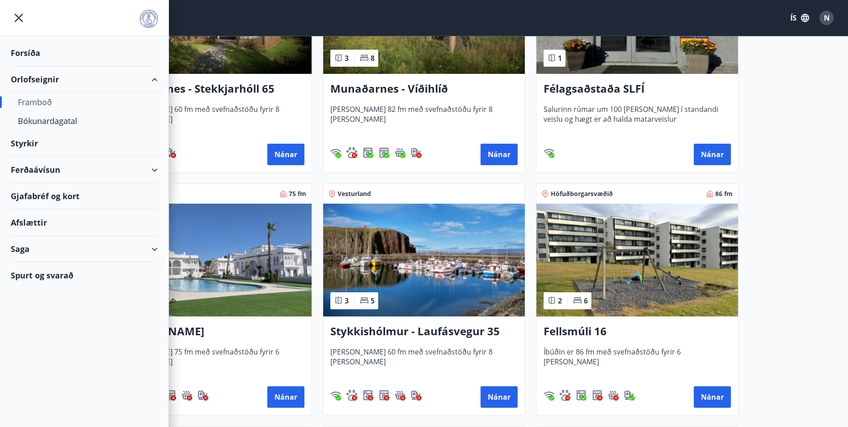
scroll to position [581, 0]
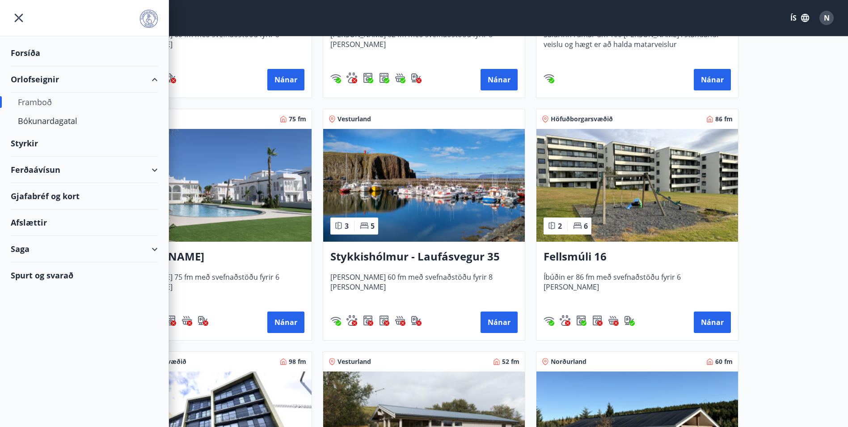
click at [782, 220] on main "Framboð Svæði Allt Dagsetningar Veldu tímabil Svefnstæði +1 Sjá kort Vestfirðir…" at bounding box center [424, 385] width 848 height 1863
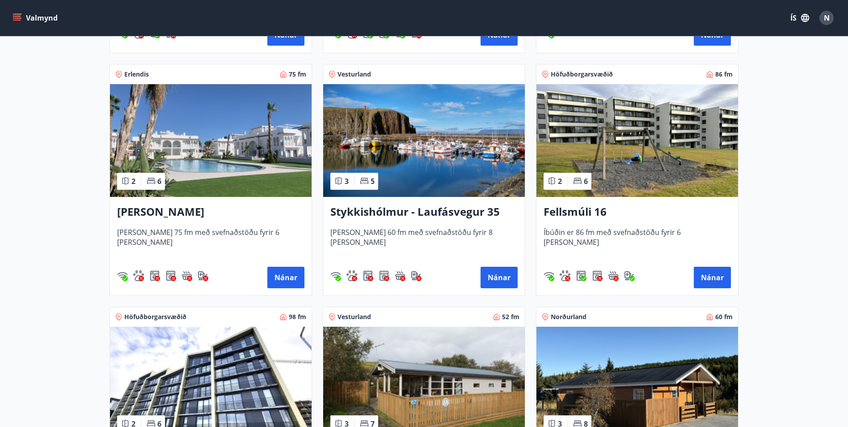
click at [418, 170] on img at bounding box center [424, 140] width 202 height 113
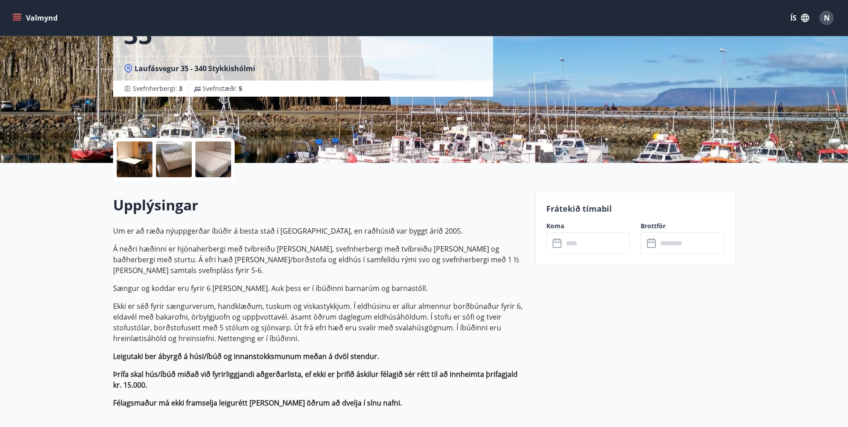
scroll to position [134, 0]
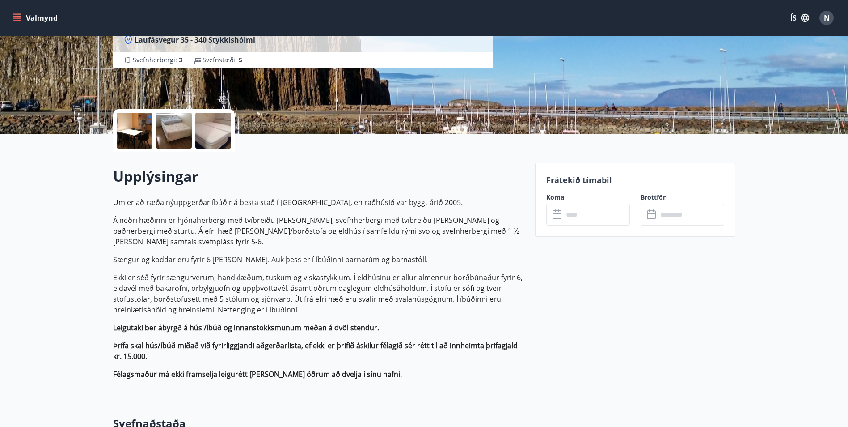
click at [585, 211] on input "text" at bounding box center [597, 214] width 67 height 22
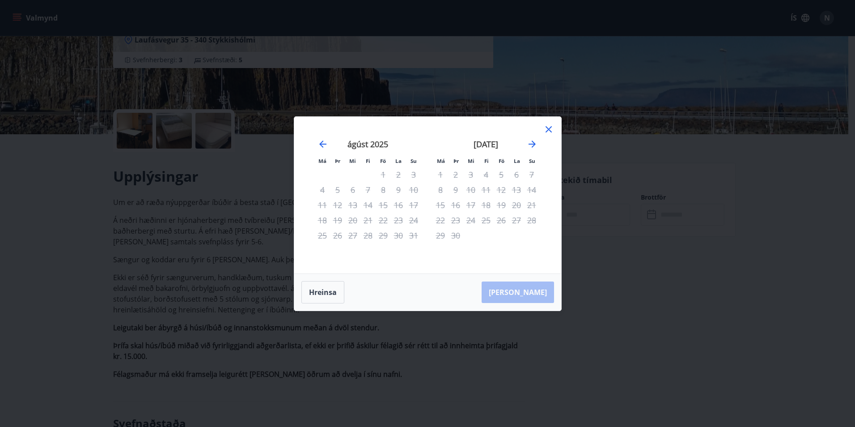
click at [548, 131] on icon at bounding box center [548, 129] width 11 height 11
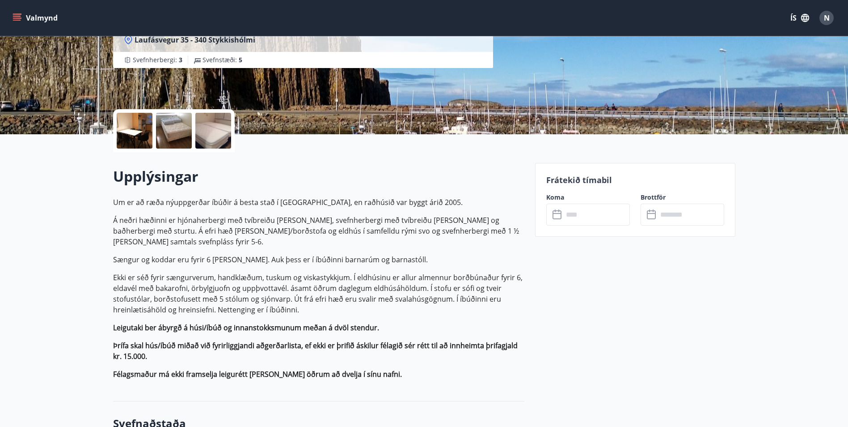
drag, startPoint x: 176, startPoint y: 1, endPoint x: 24, endPoint y: 181, distance: 235.2
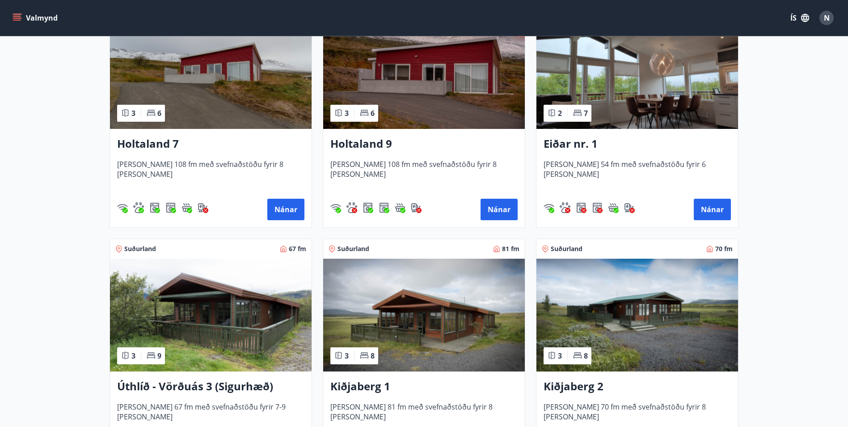
scroll to position [1073, 0]
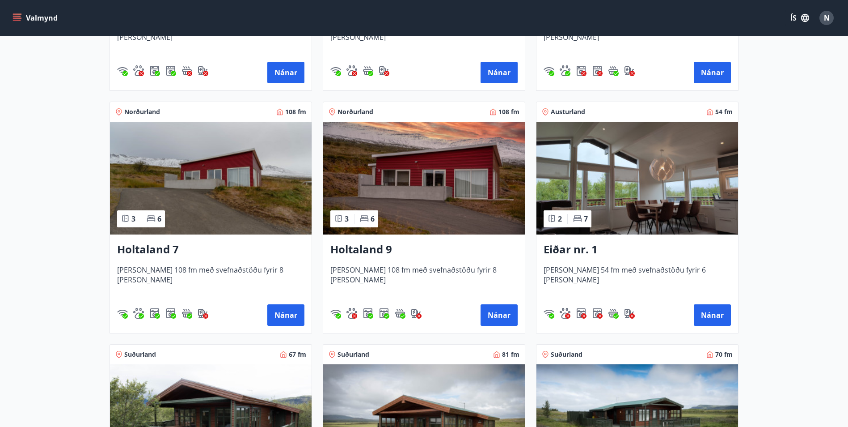
click at [487, 225] on img at bounding box center [424, 178] width 202 height 113
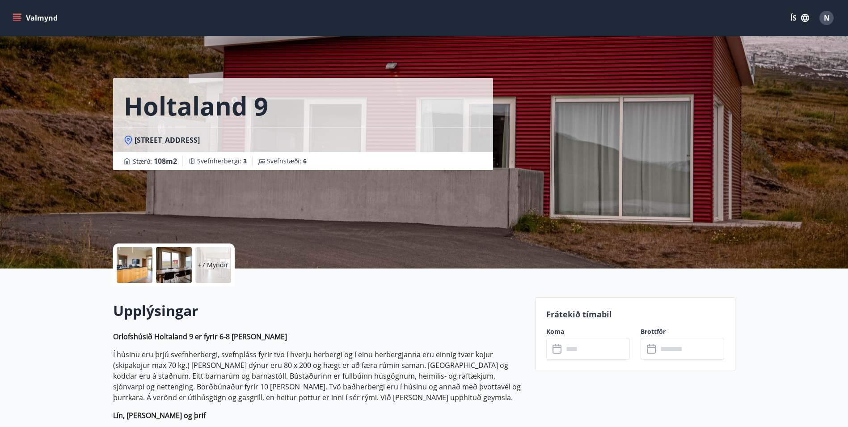
click at [580, 357] on input "text" at bounding box center [597, 349] width 67 height 22
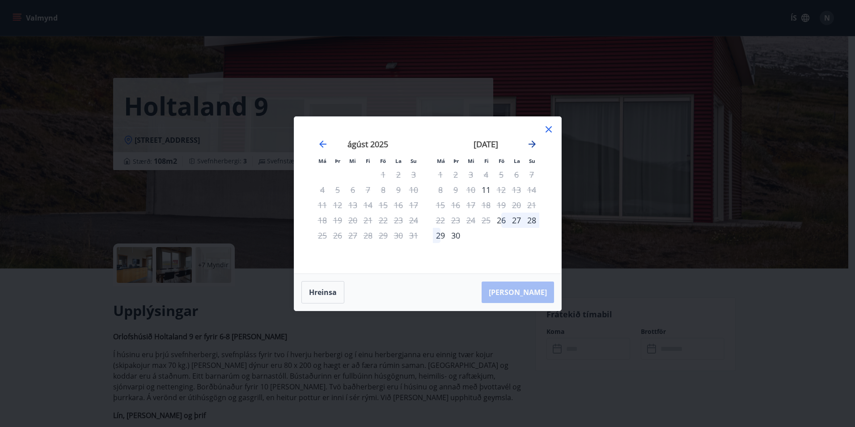
click at [533, 142] on icon "Move forward to switch to the next month." at bounding box center [532, 143] width 7 height 7
click at [501, 203] on div "19" at bounding box center [501, 204] width 15 height 15
click at [486, 221] on div "25" at bounding box center [486, 219] width 15 height 15
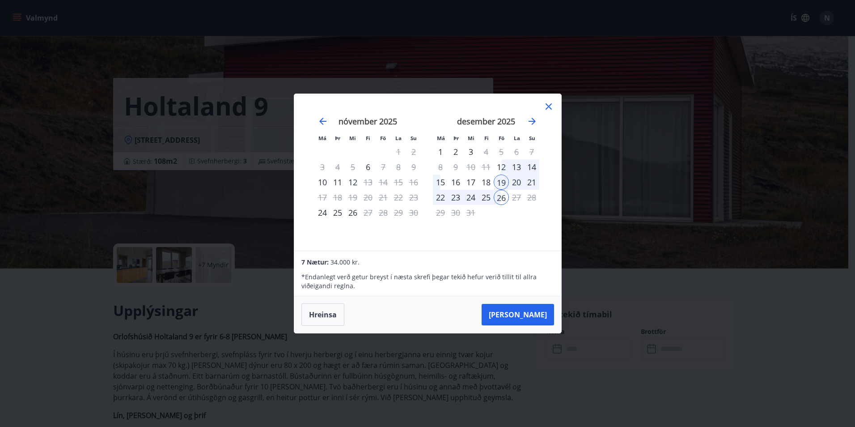
click at [551, 102] on icon at bounding box center [548, 106] width 11 height 11
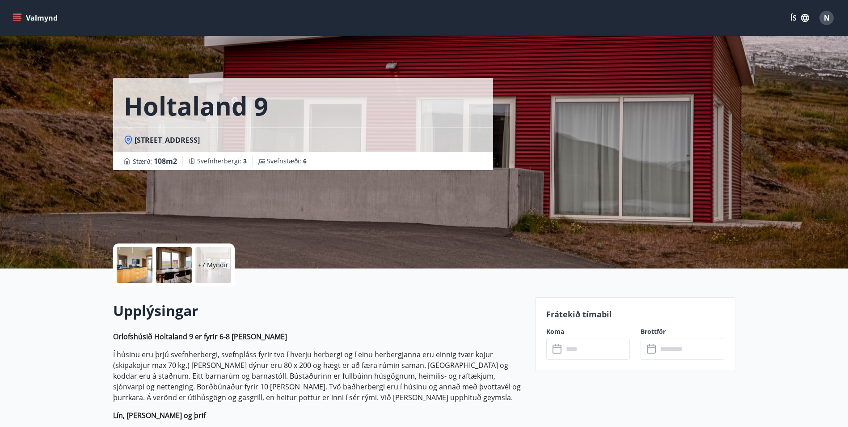
click at [220, 248] on div "+7 Myndir" at bounding box center [213, 265] width 36 height 36
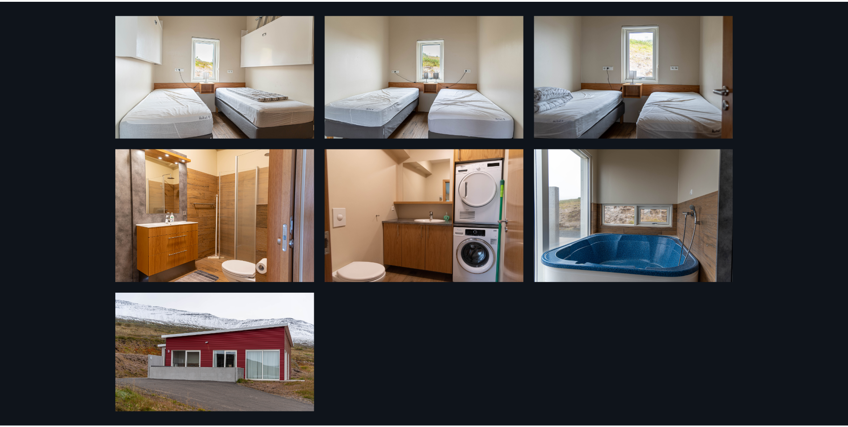
scroll to position [352, 0]
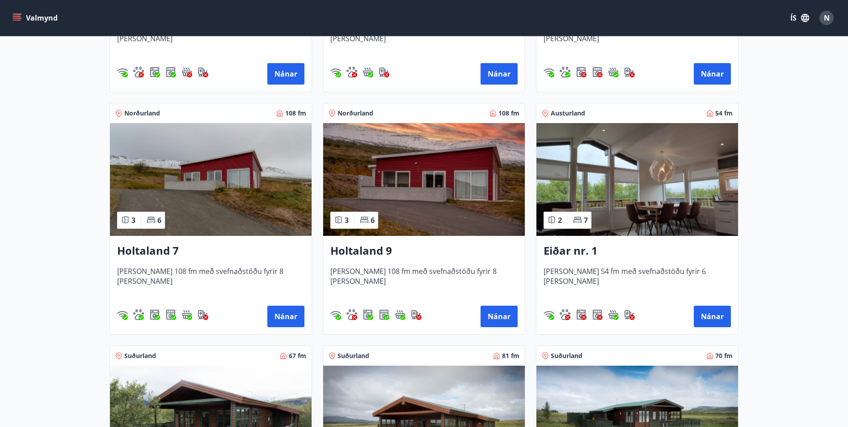
scroll to position [1073, 0]
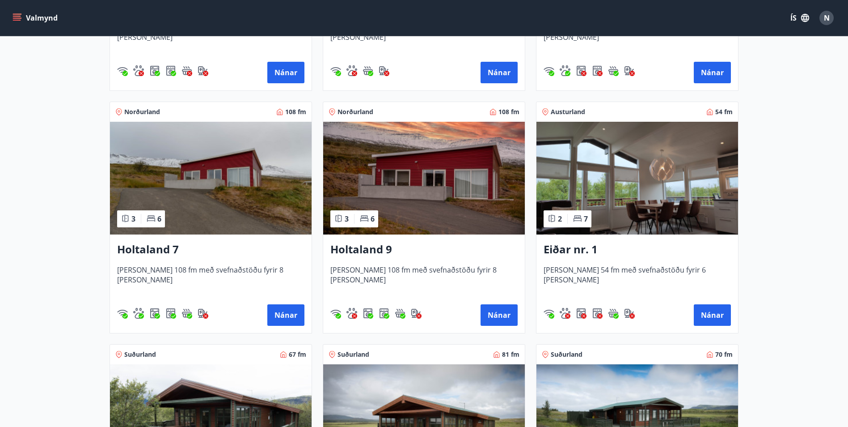
click at [161, 172] on img at bounding box center [211, 178] width 202 height 113
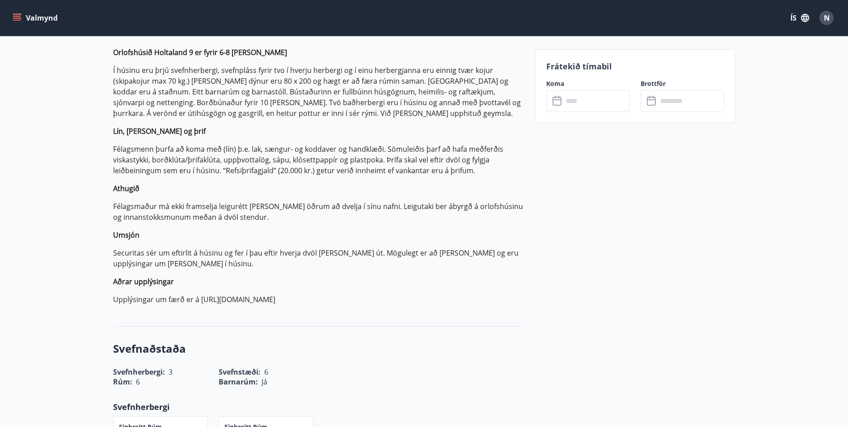
scroll to position [268, 0]
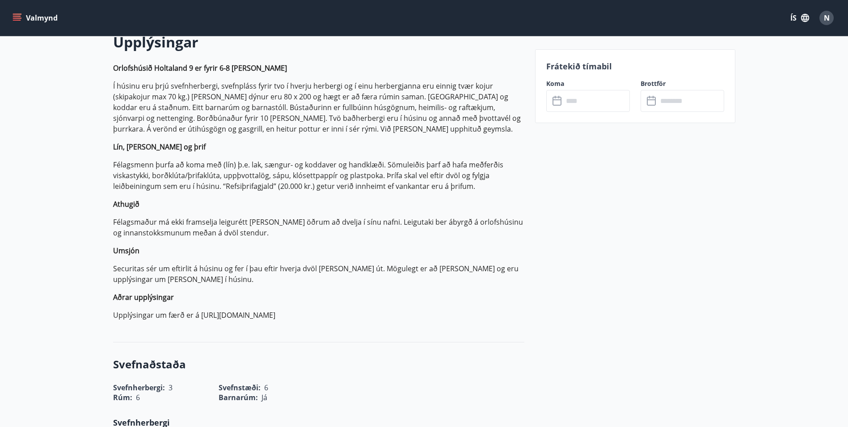
click at [566, 101] on input "text" at bounding box center [597, 101] width 67 height 22
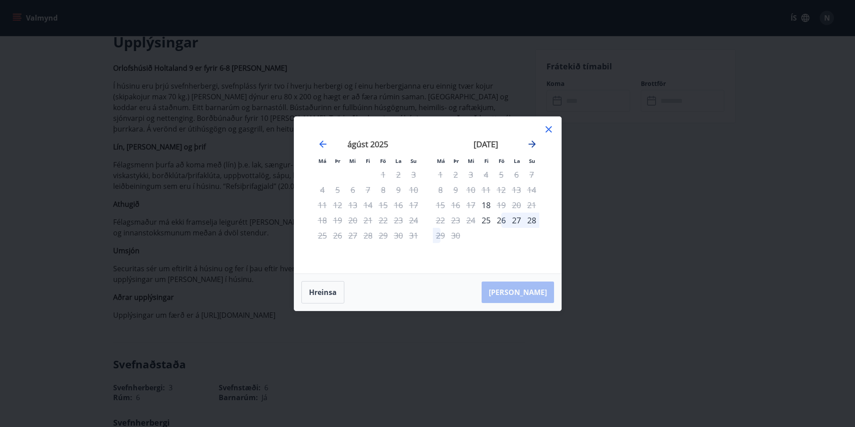
click at [534, 144] on icon "Move forward to switch to the next month." at bounding box center [532, 143] width 7 height 7
click at [551, 129] on icon at bounding box center [548, 129] width 11 height 11
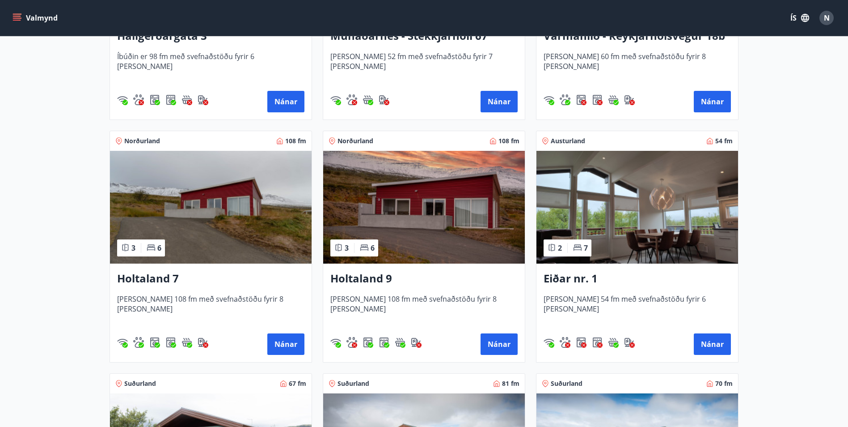
scroll to position [985, 0]
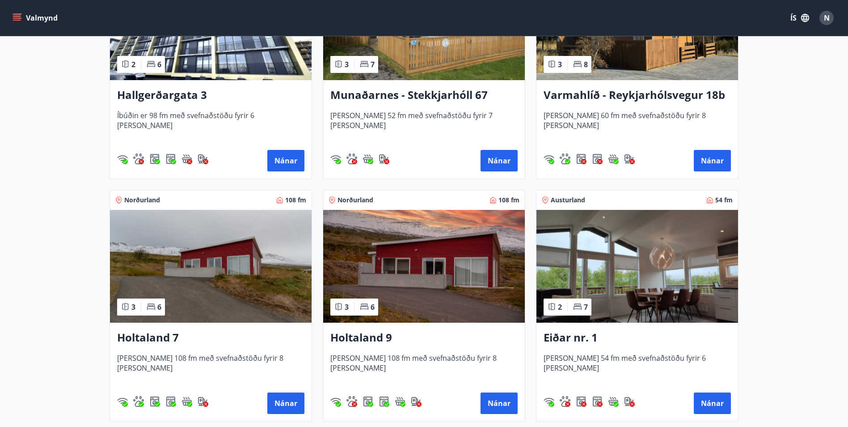
click at [435, 255] on img at bounding box center [424, 266] width 202 height 113
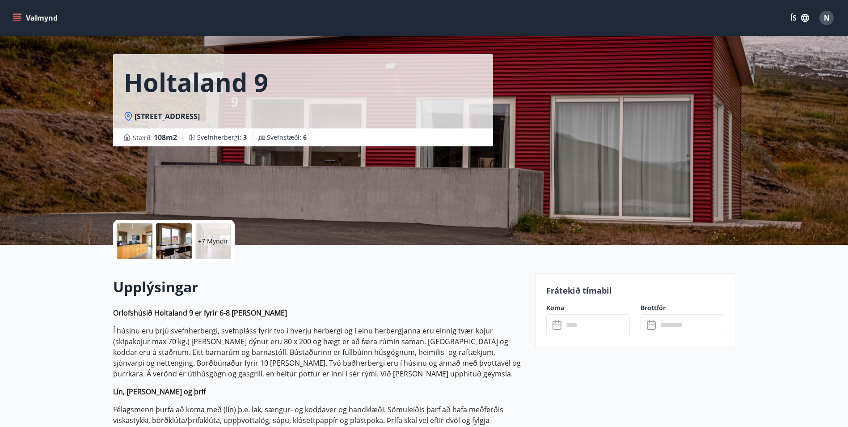
scroll to position [45, 0]
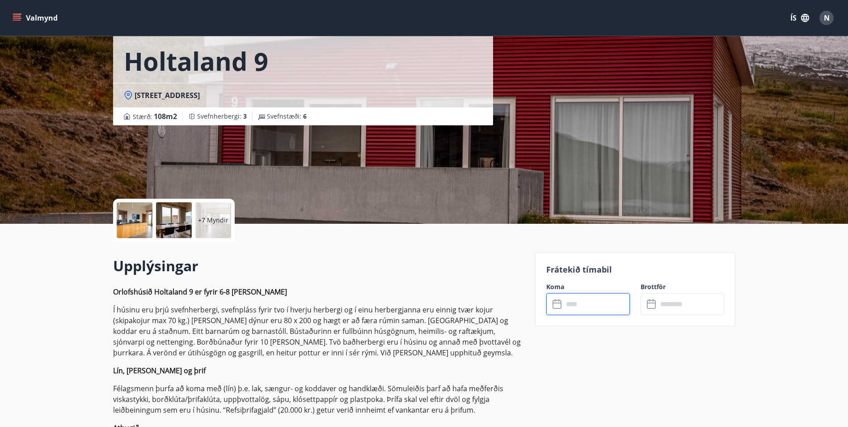
click at [586, 299] on input "text" at bounding box center [597, 304] width 67 height 22
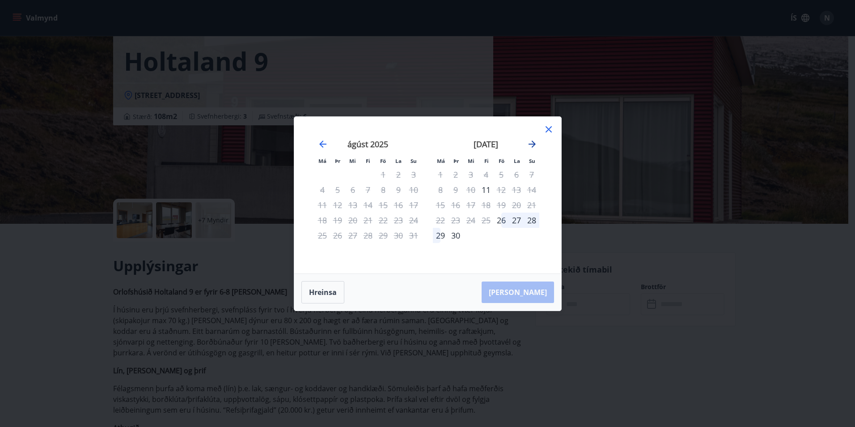
click at [530, 143] on icon "Move forward to switch to the next month." at bounding box center [532, 144] width 11 height 11
click at [502, 203] on div "19" at bounding box center [501, 204] width 15 height 15
click at [532, 207] on div "21" at bounding box center [531, 204] width 15 height 15
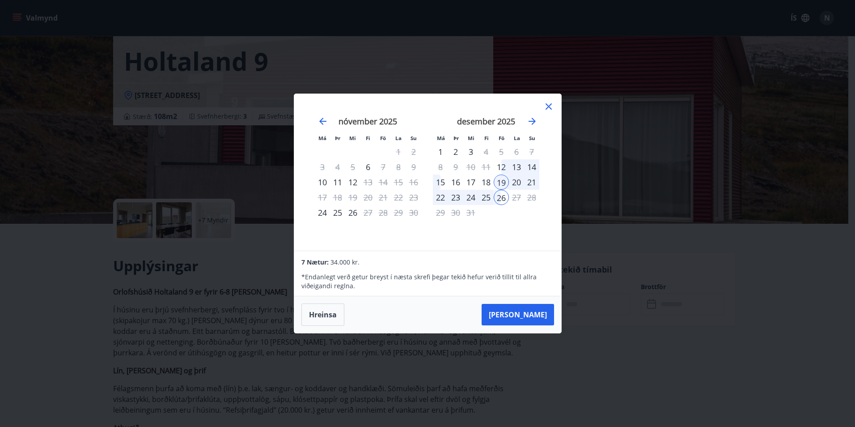
click at [549, 106] on icon at bounding box center [549, 106] width 6 height 6
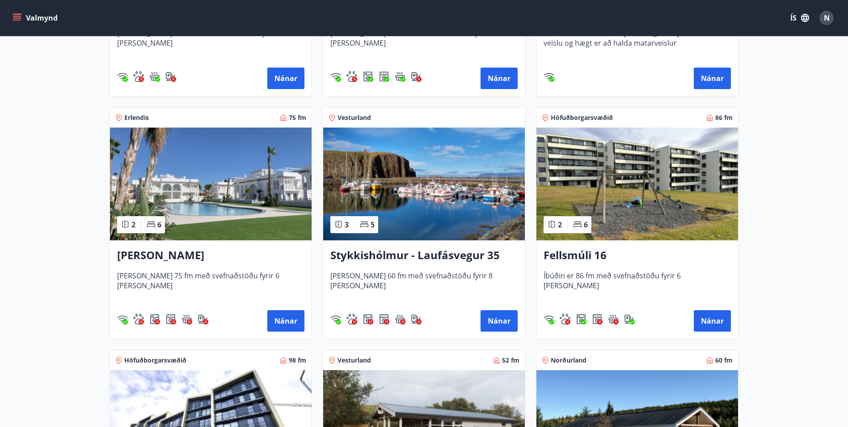
click at [441, 175] on img at bounding box center [424, 183] width 202 height 113
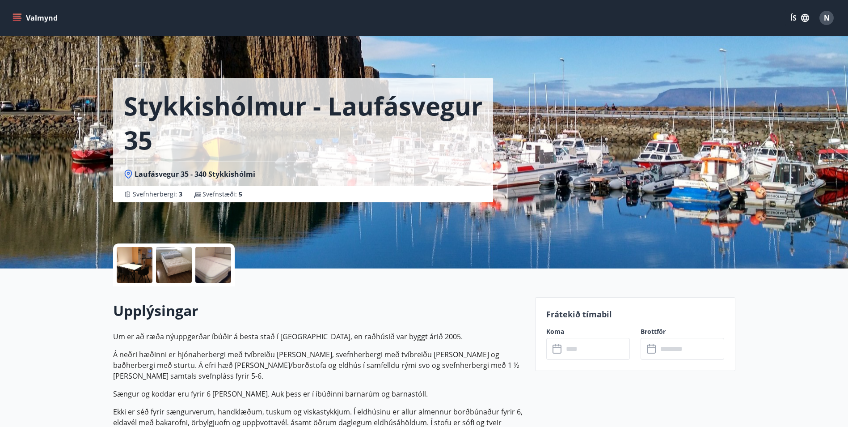
click at [599, 348] on input "text" at bounding box center [597, 349] width 67 height 22
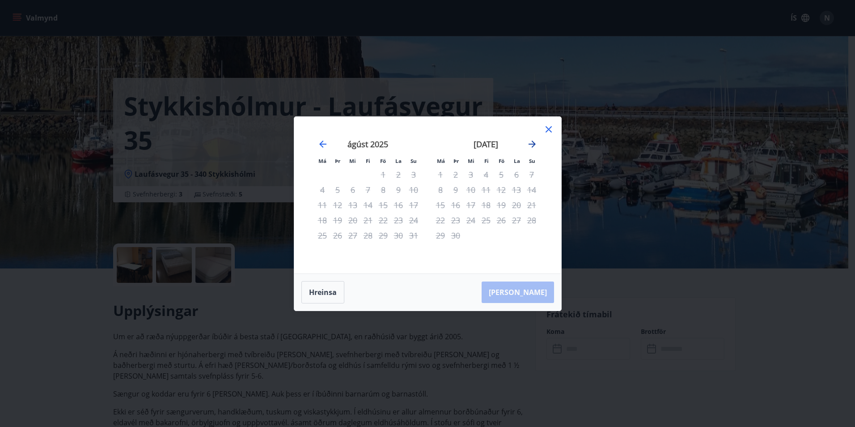
click at [534, 143] on icon "Move forward to switch to the next month." at bounding box center [532, 143] width 7 height 7
drag, startPoint x: 534, startPoint y: 143, endPoint x: 549, endPoint y: 134, distance: 17.6
click at [534, 143] on icon "Move forward to switch to the next month." at bounding box center [532, 143] width 7 height 7
click at [550, 127] on icon at bounding box center [548, 129] width 11 height 11
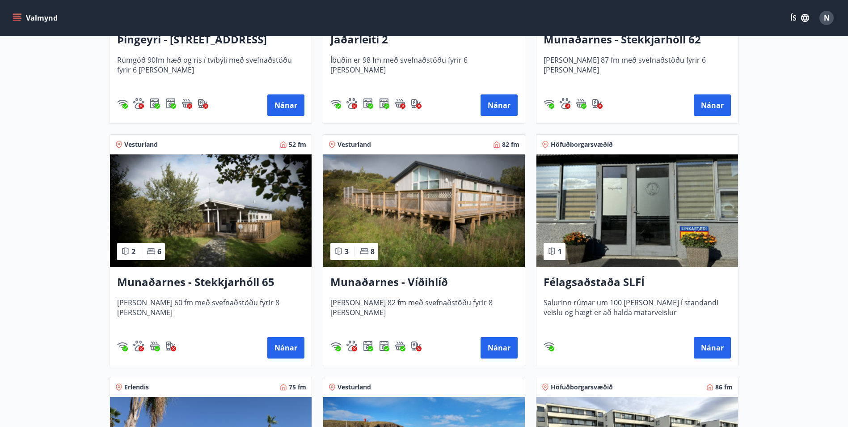
scroll to position [270, 0]
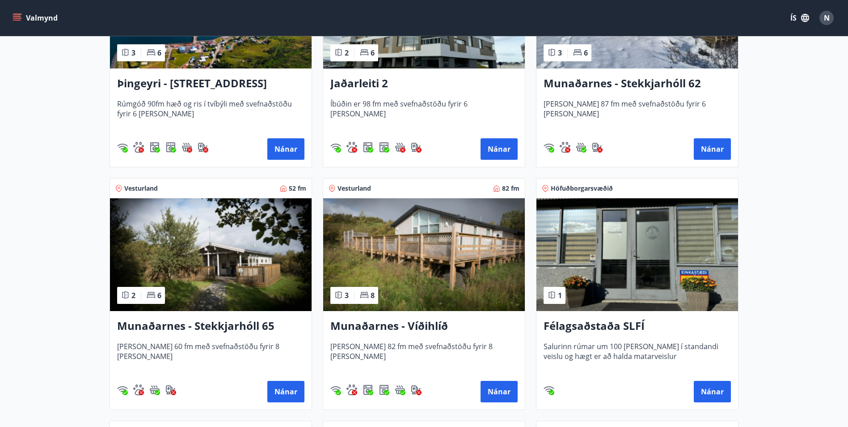
click at [449, 244] on img at bounding box center [424, 254] width 202 height 113
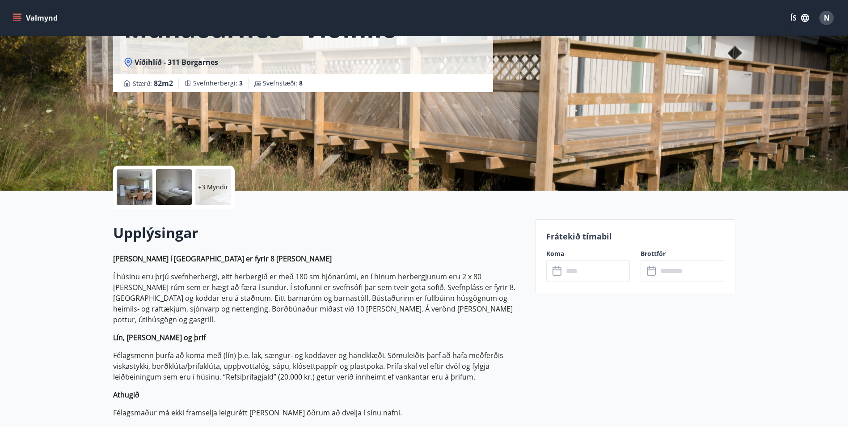
scroll to position [89, 0]
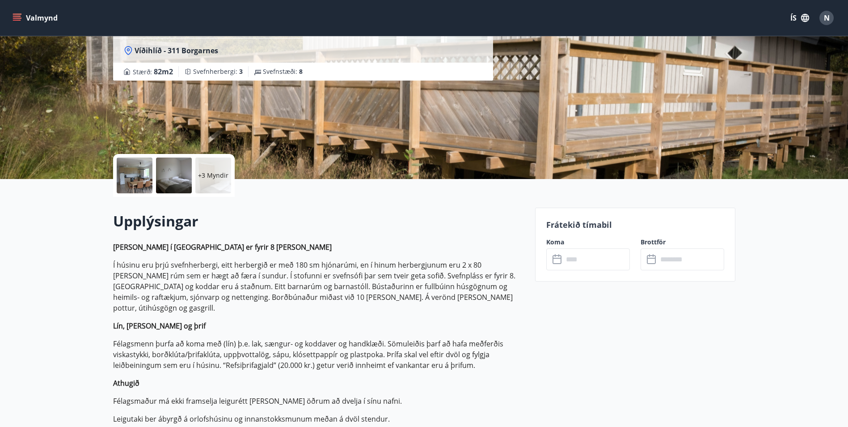
click at [602, 263] on input "text" at bounding box center [597, 259] width 67 height 22
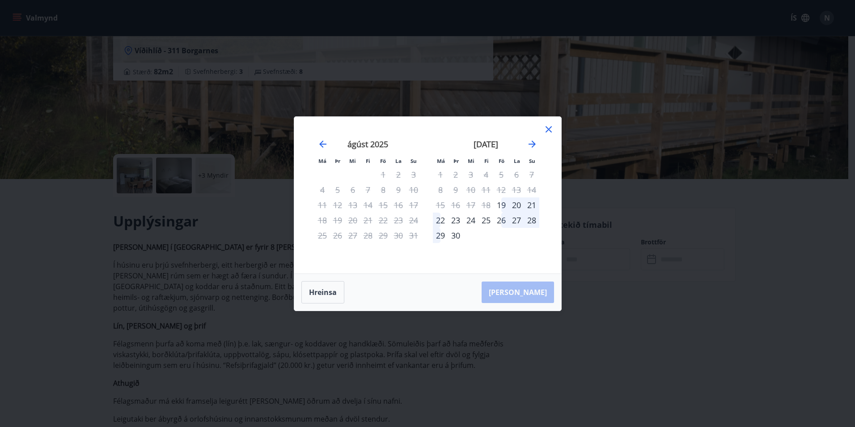
click at [524, 145] on div "september 2025" at bounding box center [486, 146] width 106 height 39
click at [531, 143] on icon "Move forward to switch to the next month." at bounding box center [532, 144] width 11 height 11
click at [532, 143] on icon "Move forward to switch to the next month." at bounding box center [532, 144] width 11 height 11
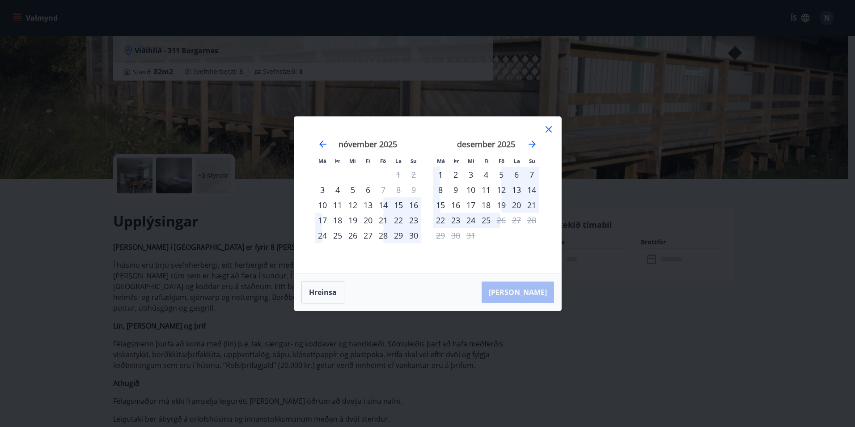
click at [502, 204] on div "19" at bounding box center [501, 204] width 15 height 15
click at [553, 131] on icon at bounding box center [548, 129] width 11 height 11
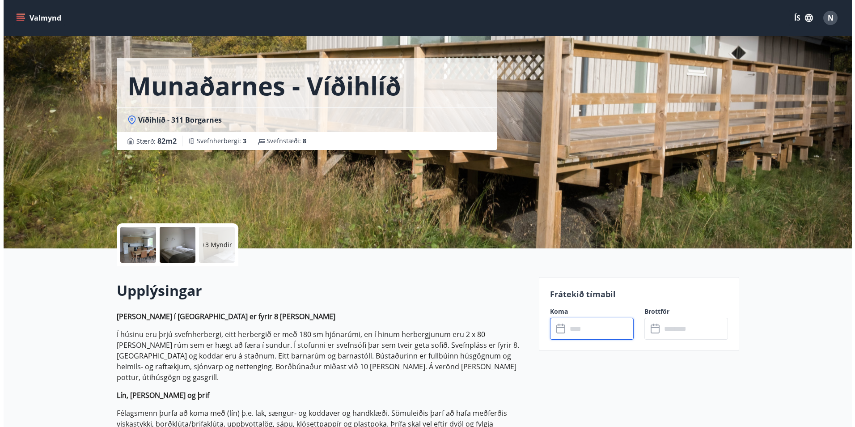
scroll to position [0, 0]
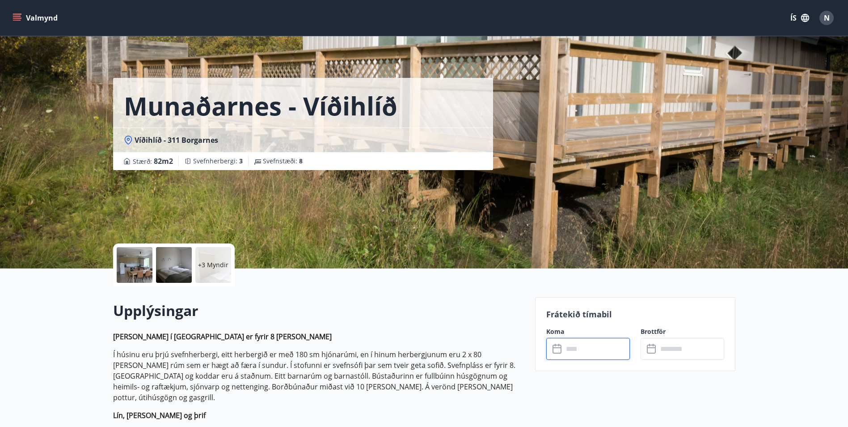
click at [212, 261] on p "+3 Myndir" at bounding box center [213, 264] width 30 height 9
